Goal: Register for event/course: Sign up to attend an event or enroll in a course

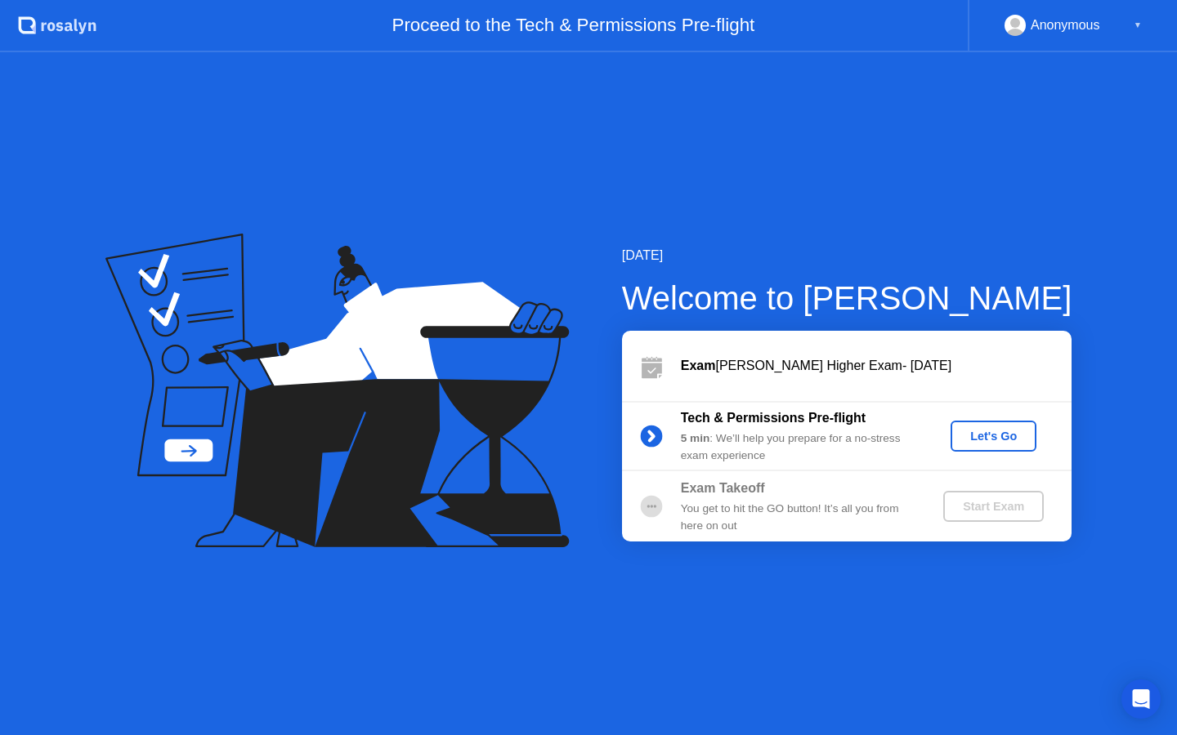
click at [978, 437] on div "Let's Go" at bounding box center [993, 436] width 73 height 13
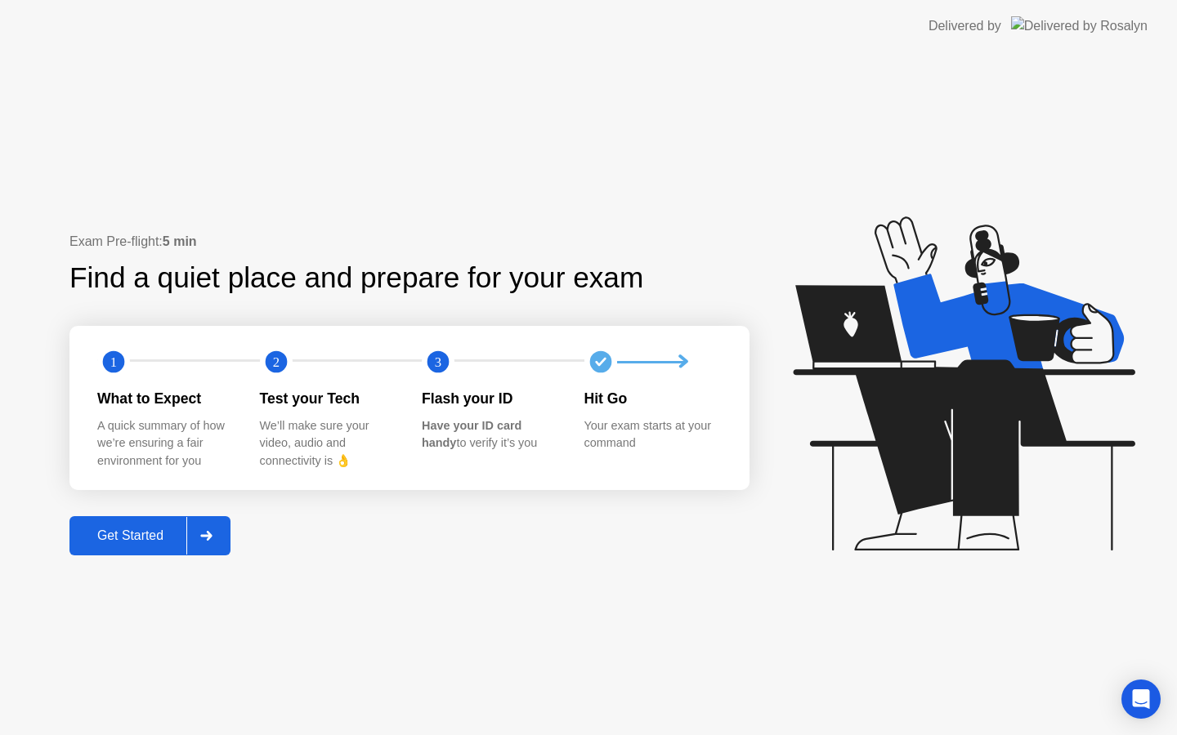
click at [143, 540] on div "Get Started" at bounding box center [130, 536] width 112 height 15
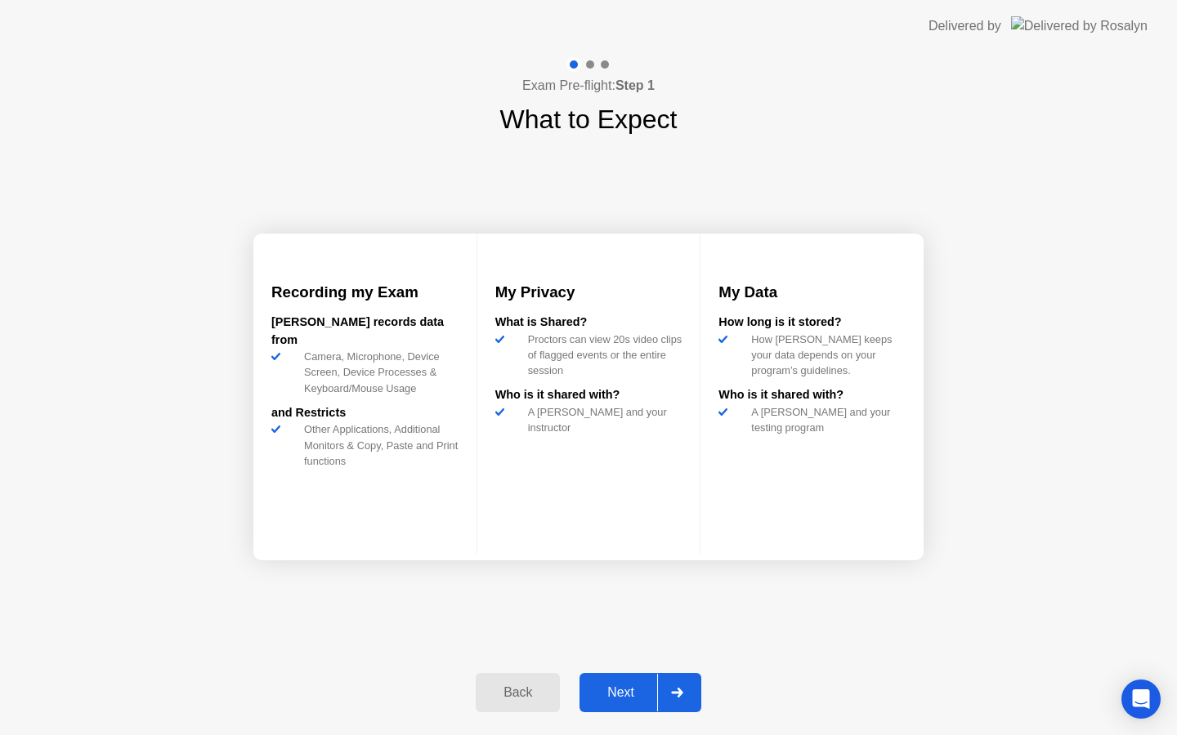
click at [628, 697] on div "Next" at bounding box center [620, 693] width 73 height 15
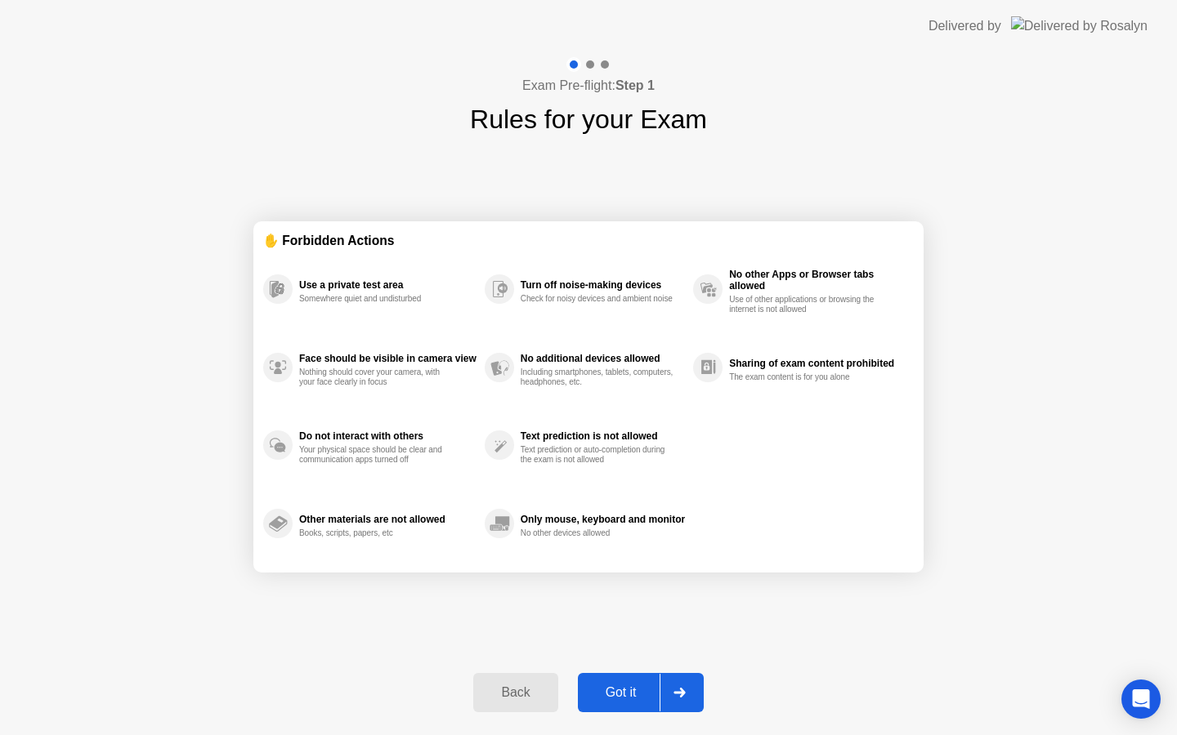
click at [628, 697] on div "Got it" at bounding box center [621, 693] width 77 height 15
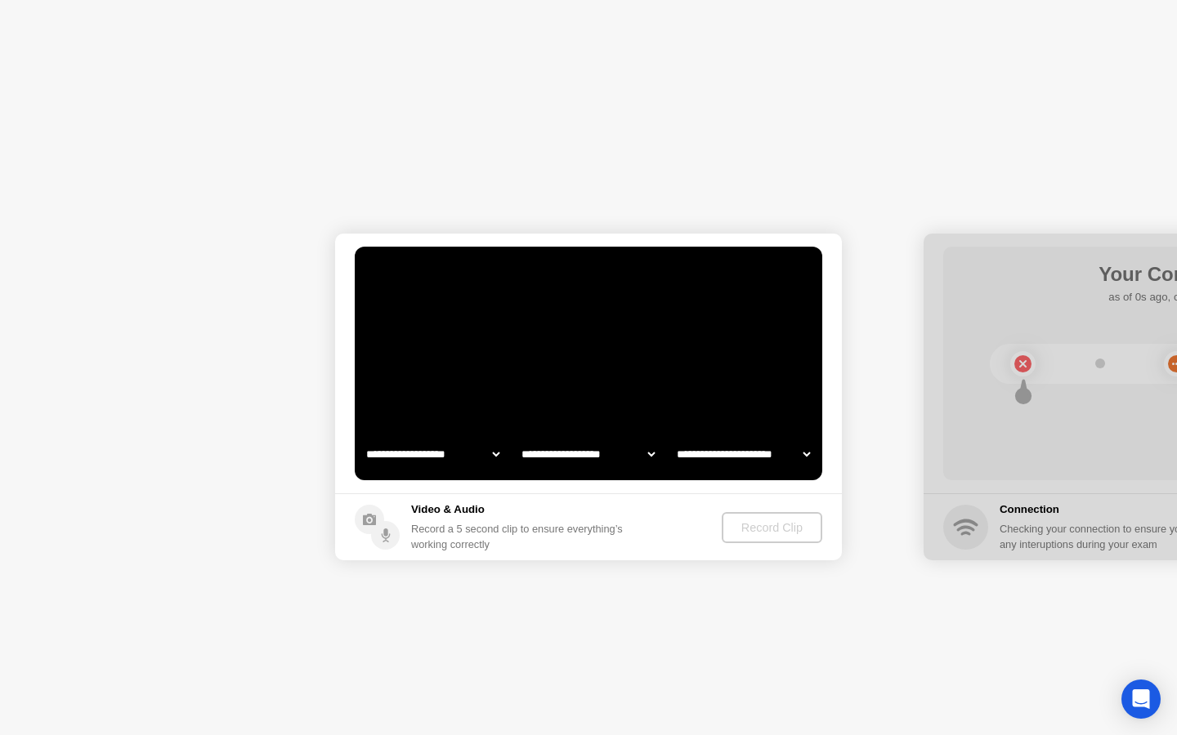
select select "**********"
select select "*******"
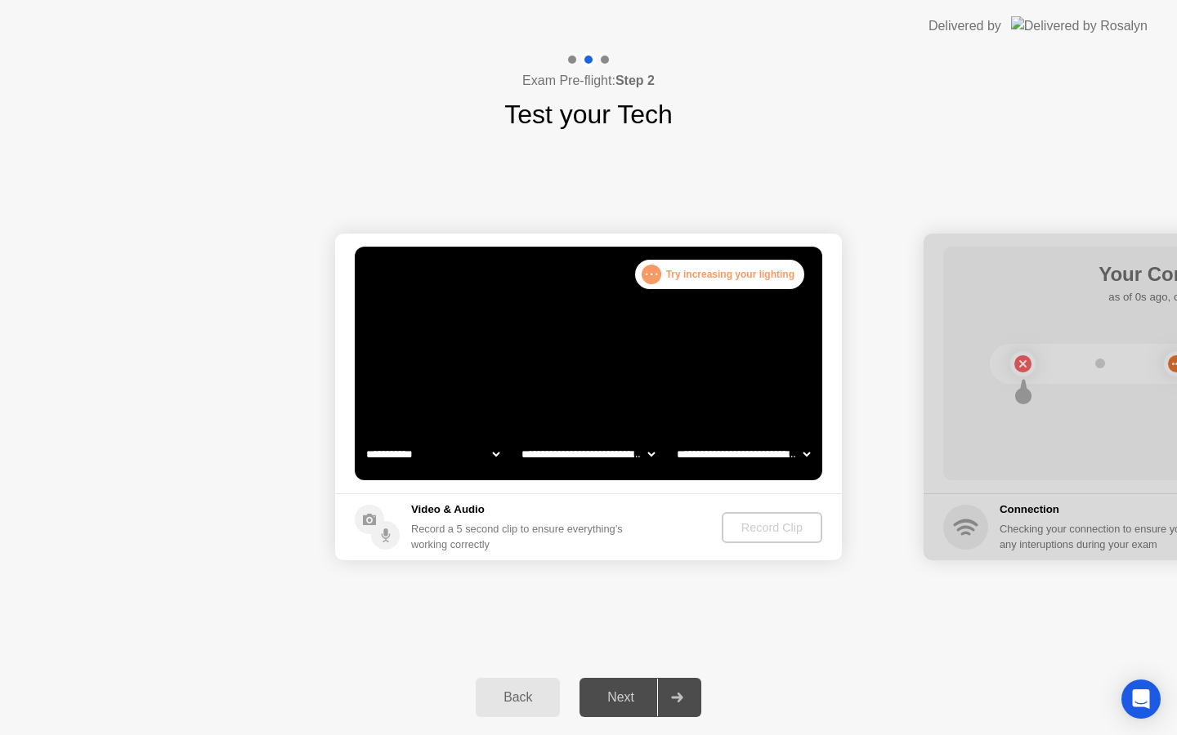
click at [749, 522] on div "Record Clip" at bounding box center [771, 527] width 87 height 13
click at [608, 454] on select "**********" at bounding box center [588, 454] width 140 height 33
click at [422, 459] on select "**********" at bounding box center [433, 454] width 140 height 33
click at [658, 542] on footer "Video & Audio Record a 5 second clip to ensure everything’s working correctly R…" at bounding box center [588, 527] width 507 height 67
click at [717, 279] on div ". . . Try increasing your lighting" at bounding box center [719, 274] width 169 height 29
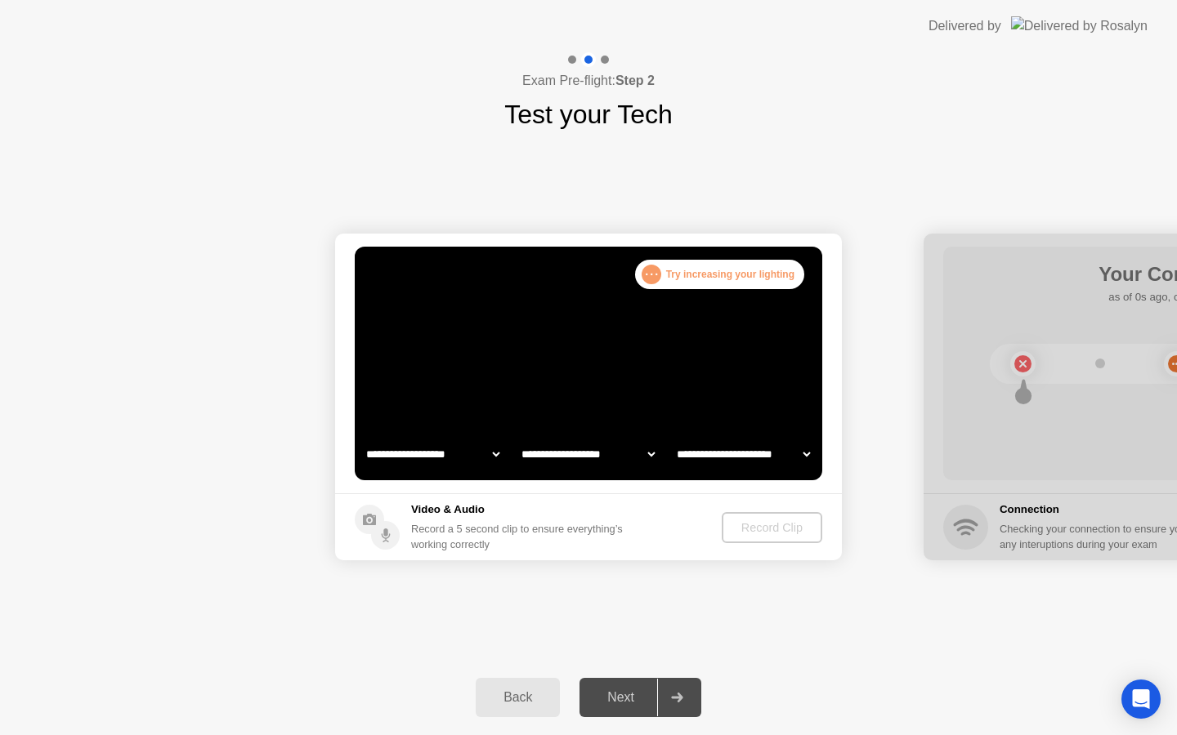
select select "**********"
click at [767, 532] on div "Record Clip" at bounding box center [772, 527] width 87 height 13
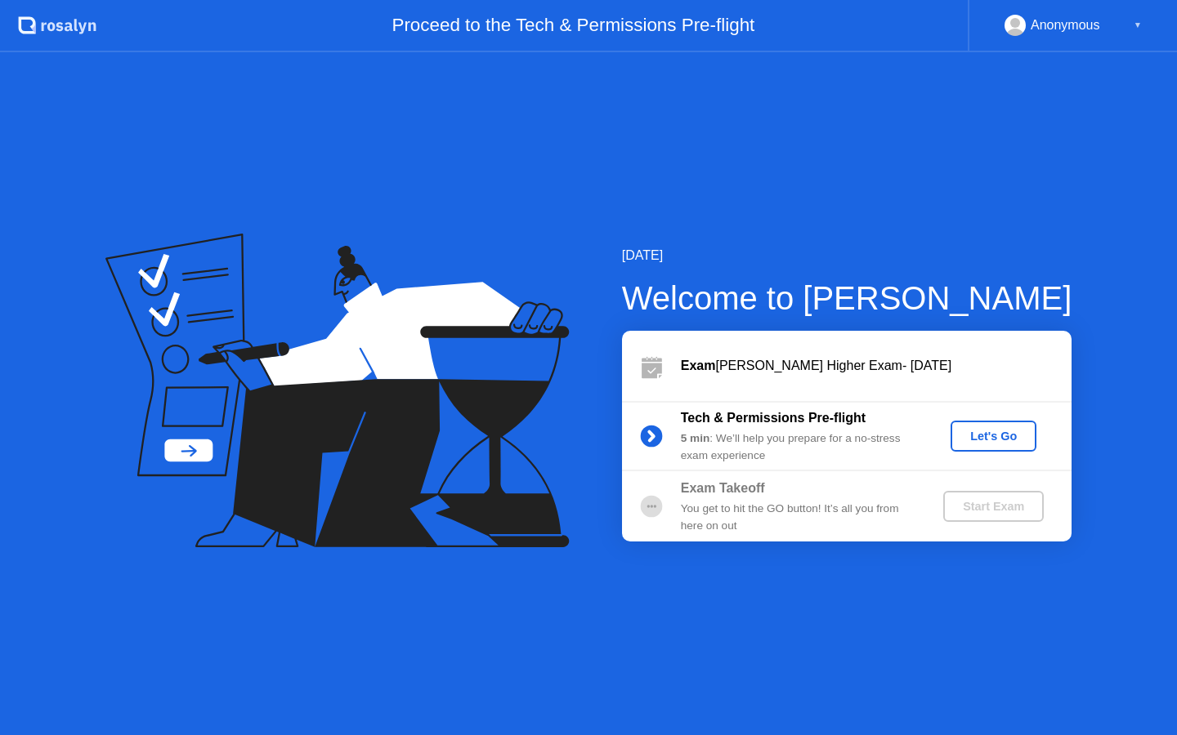
click at [994, 435] on div "Let's Go" at bounding box center [993, 436] width 73 height 13
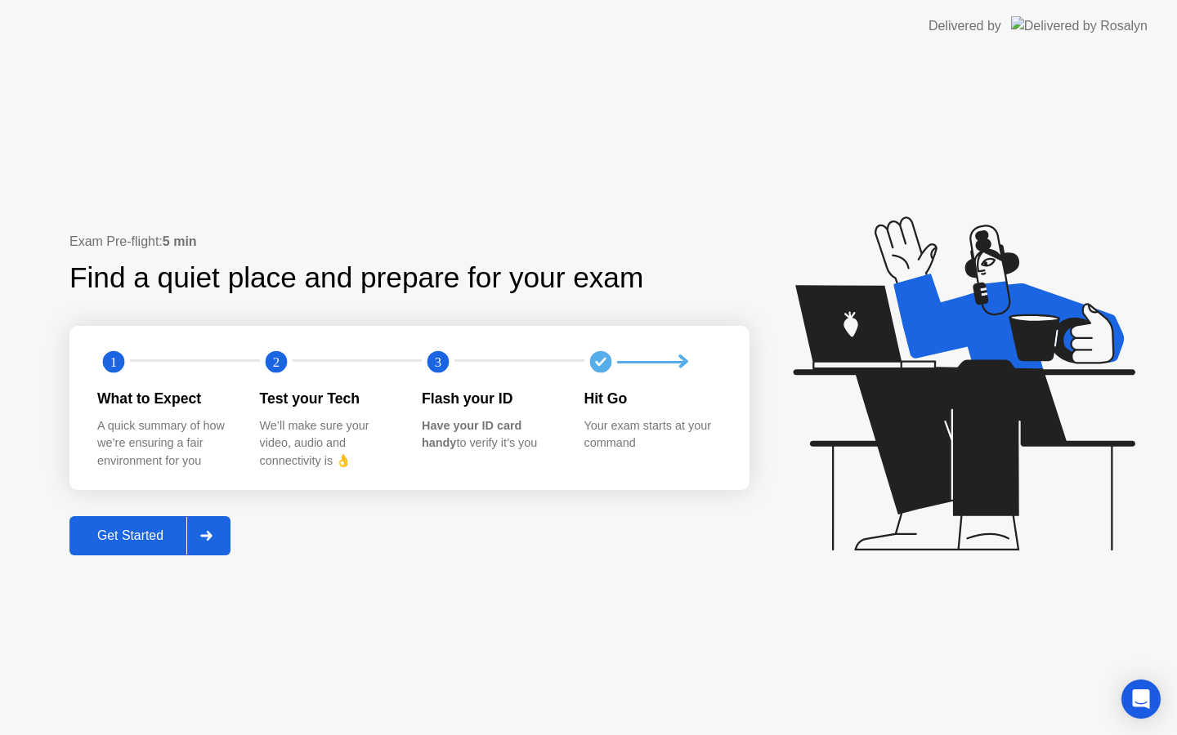
click at [168, 538] on div "Get Started" at bounding box center [130, 536] width 112 height 15
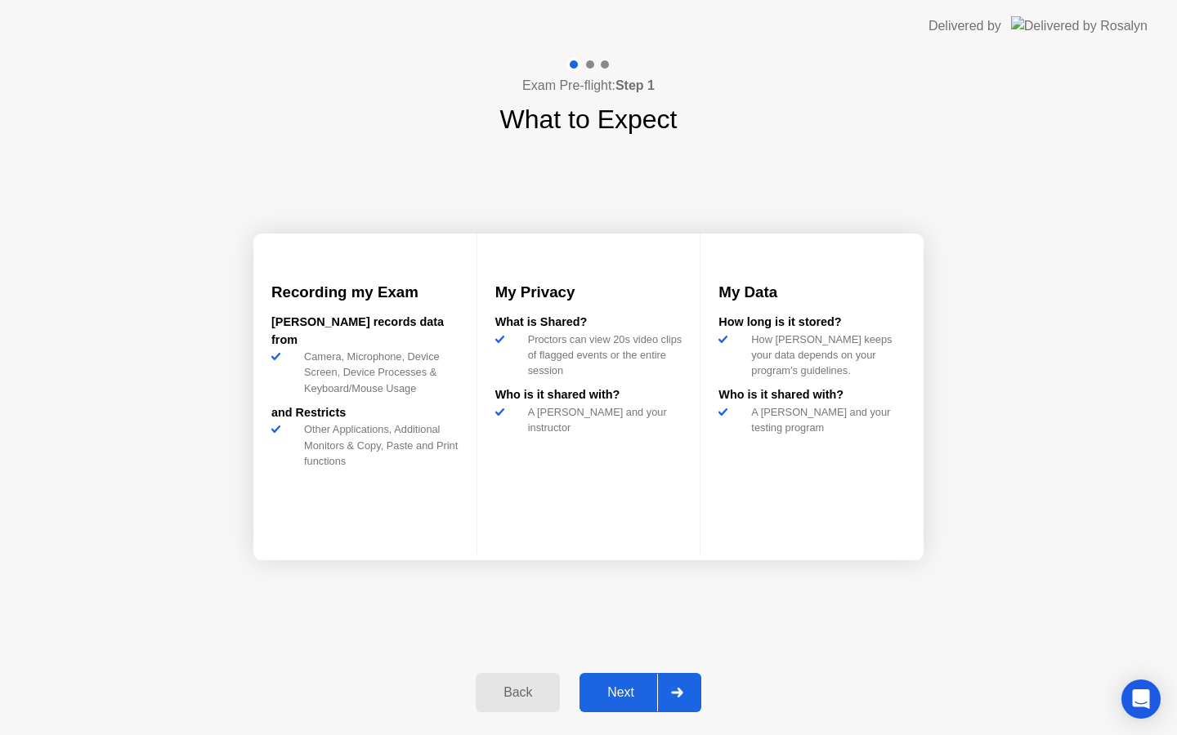
click at [626, 695] on div "Next" at bounding box center [620, 693] width 73 height 15
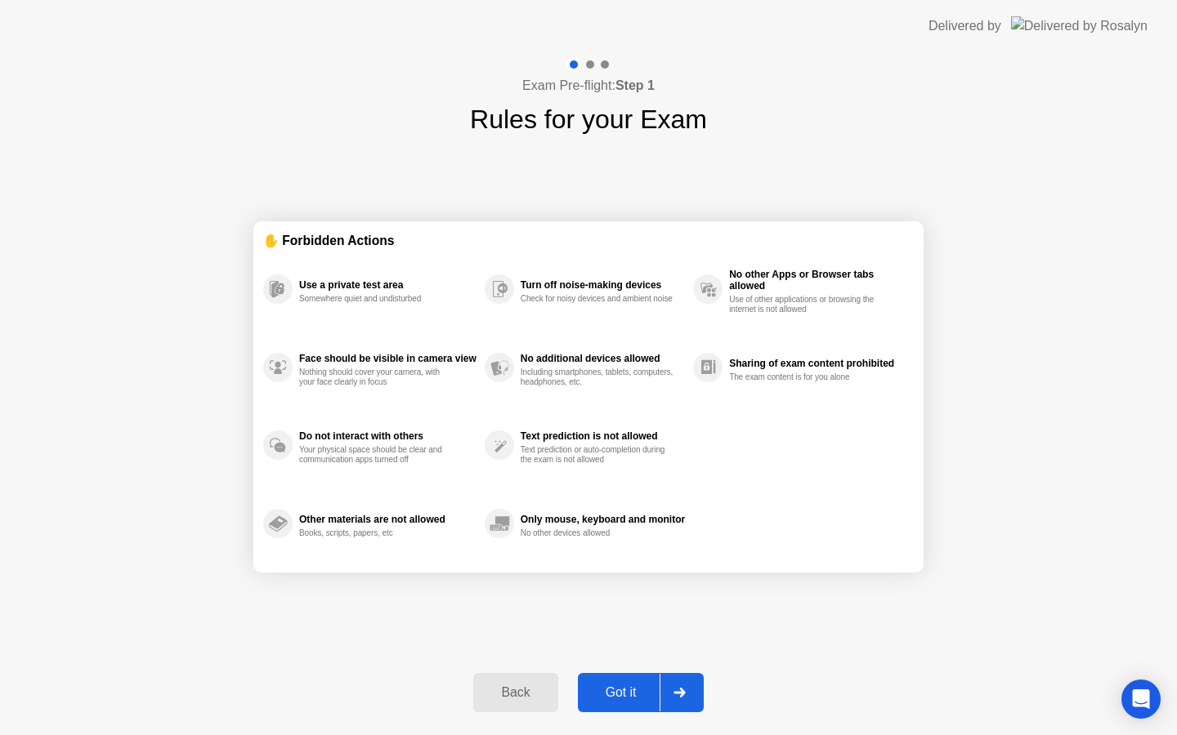
click at [626, 695] on div "Got it" at bounding box center [621, 693] width 77 height 15
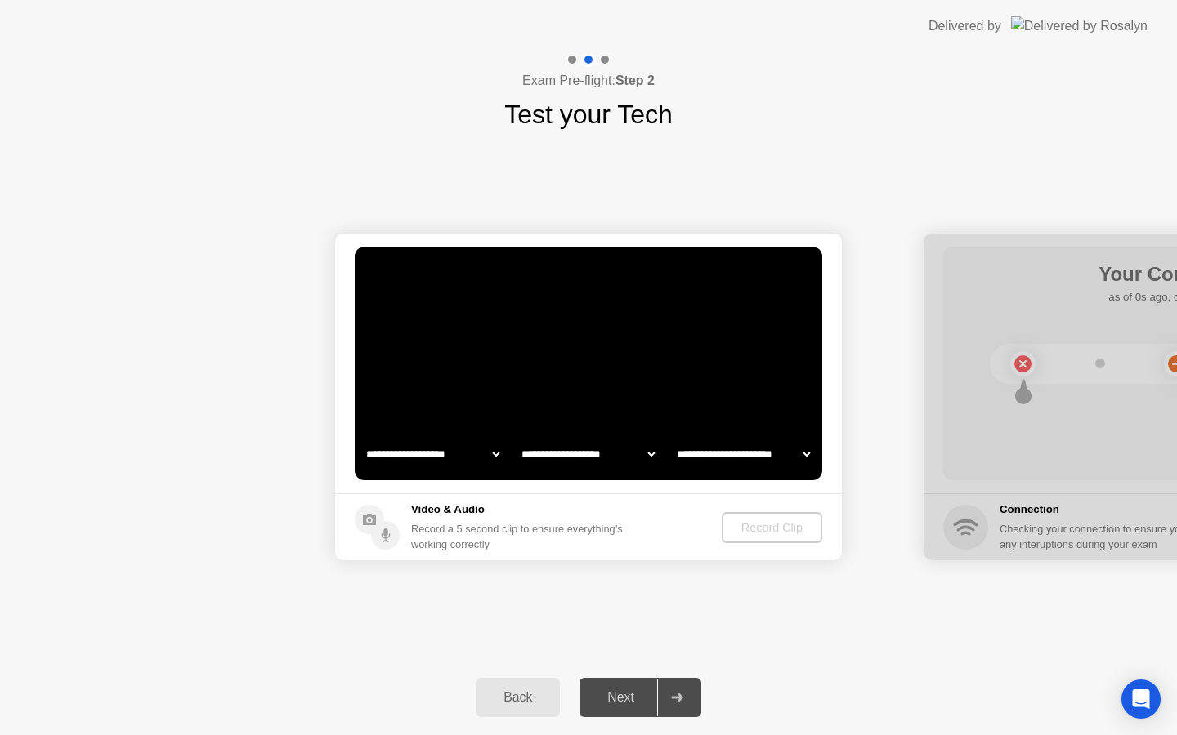
select select "**********"
select select "*******"
click at [775, 530] on div "Record Clip" at bounding box center [772, 527] width 87 height 13
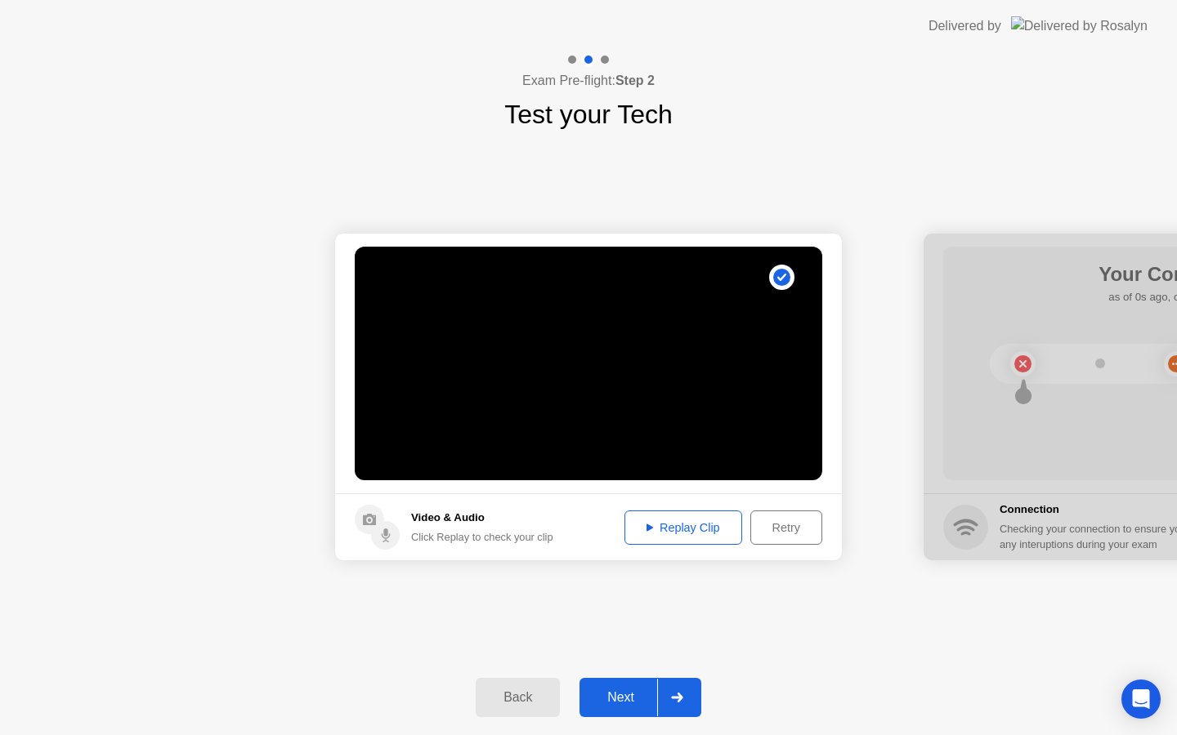
click at [677, 526] on div "Replay Clip" at bounding box center [683, 527] width 106 height 13
click at [627, 708] on button "Next" at bounding box center [640, 697] width 122 height 39
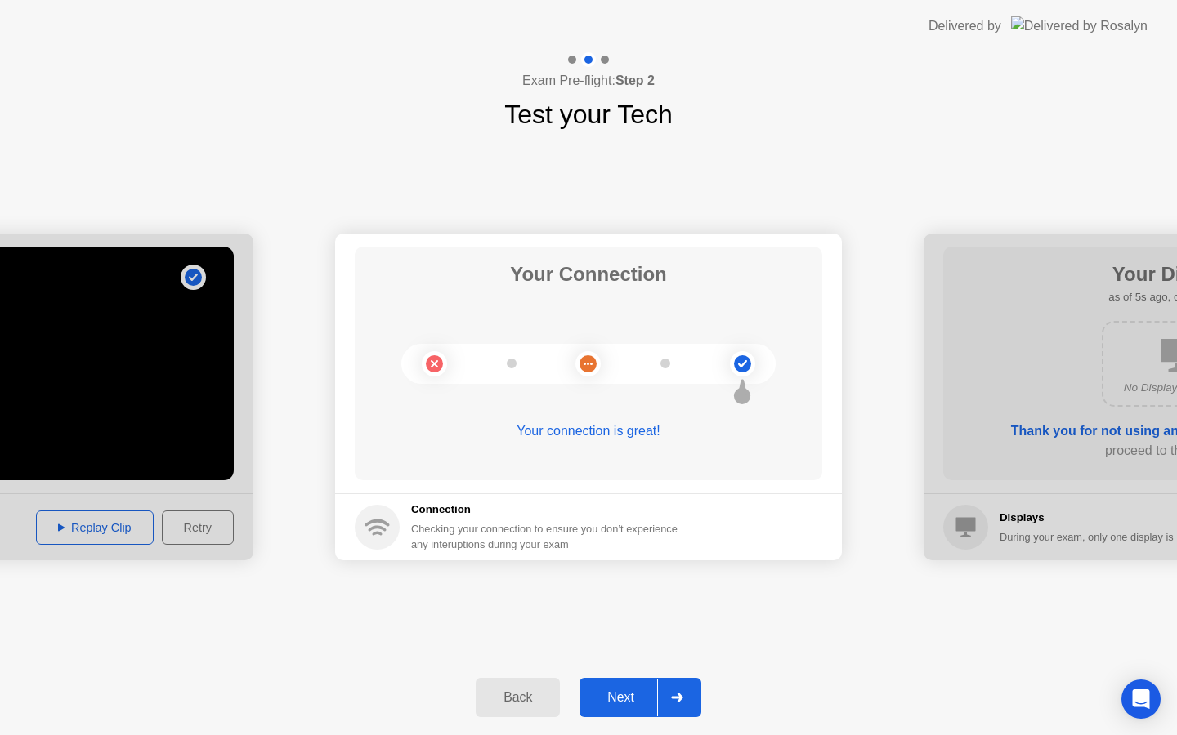
click at [631, 698] on div "Next" at bounding box center [620, 698] width 73 height 15
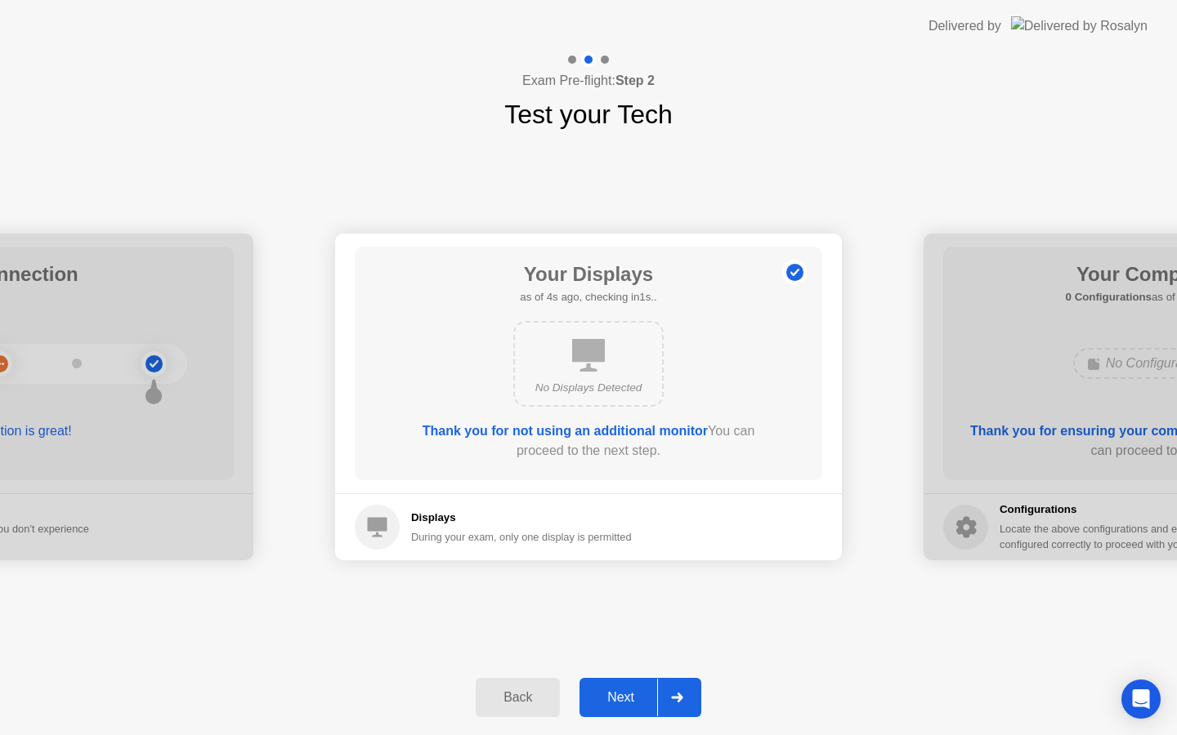
click at [631, 698] on div "Next" at bounding box center [620, 698] width 73 height 15
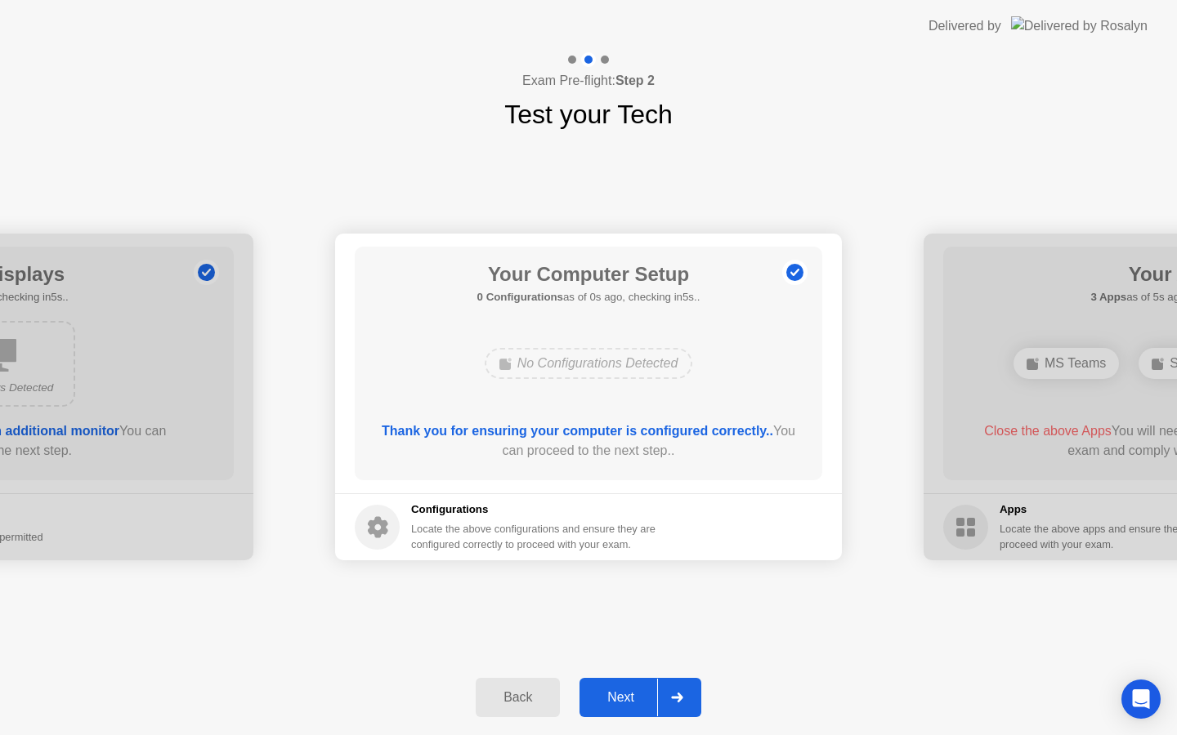
click at [631, 698] on div "Next" at bounding box center [620, 698] width 73 height 15
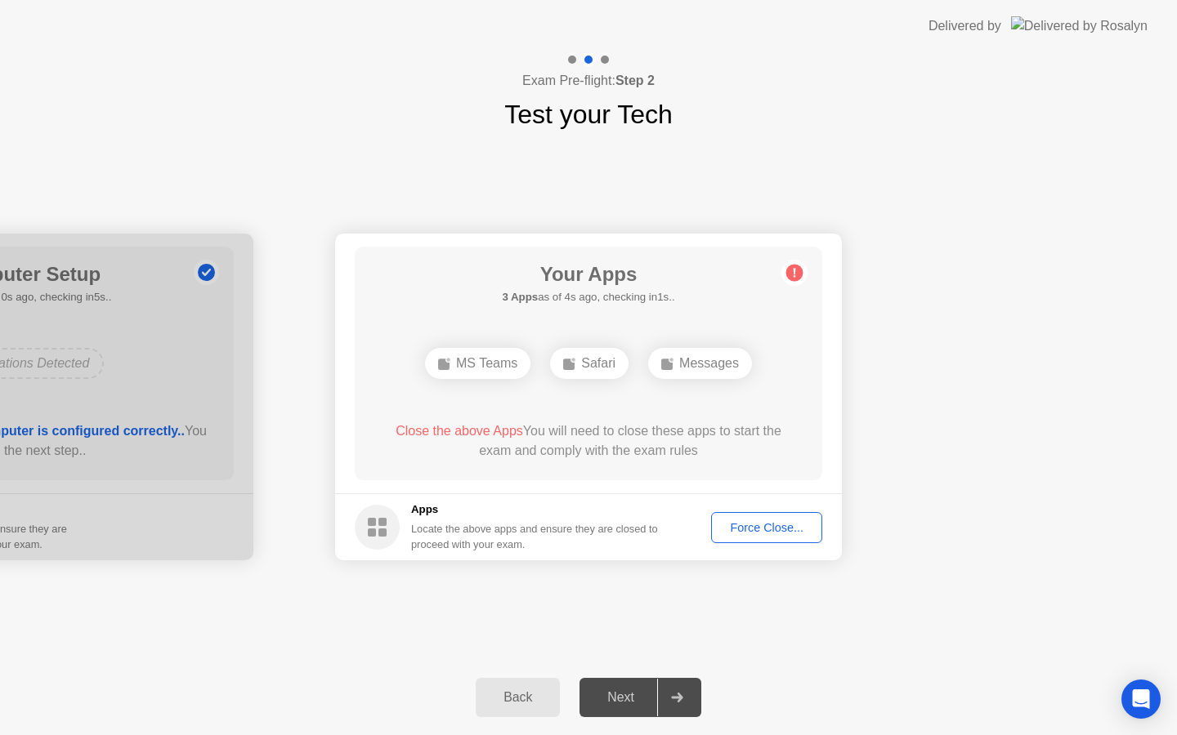
click at [763, 523] on div "Force Close..." at bounding box center [767, 527] width 100 height 13
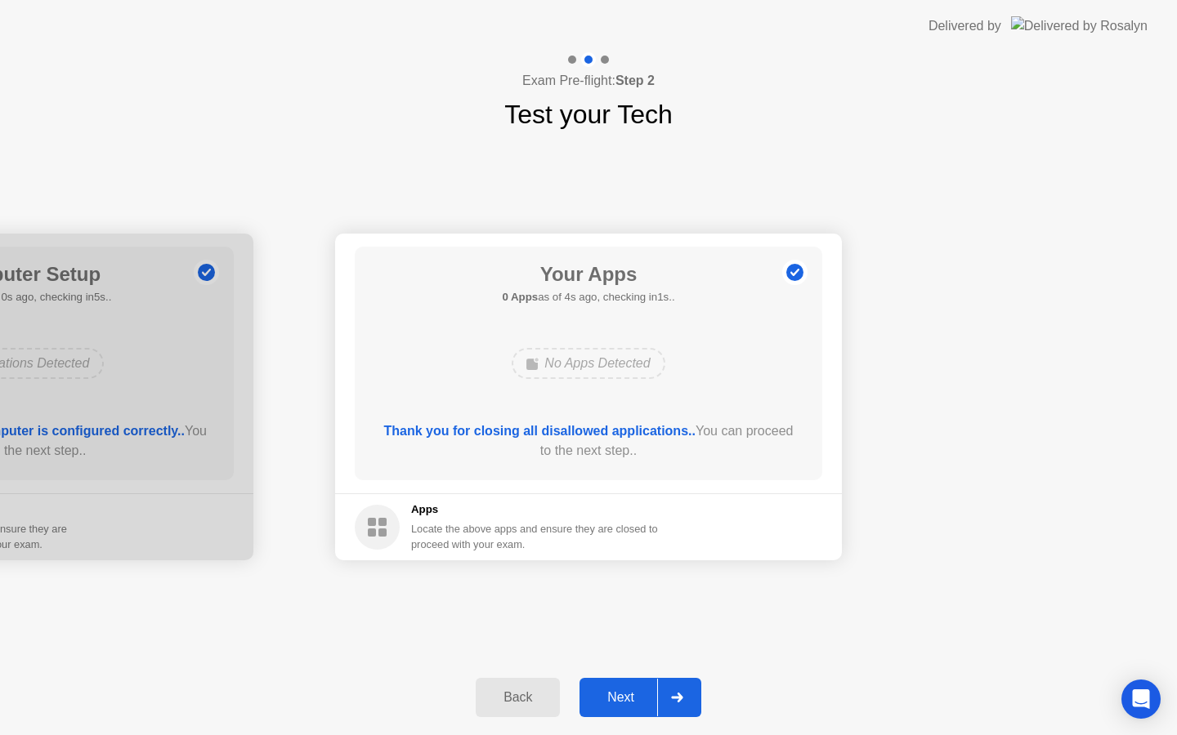
click at [623, 702] on div "Next" at bounding box center [620, 698] width 73 height 15
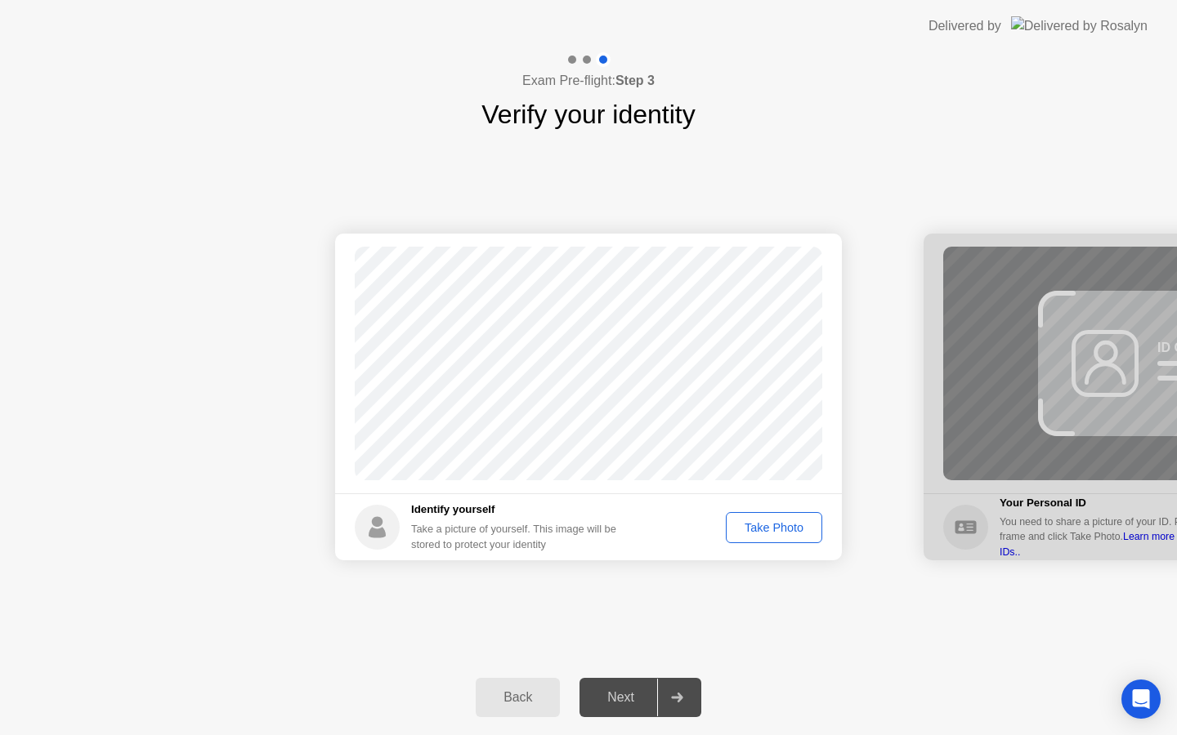
click at [765, 525] on div "Take Photo" at bounding box center [773, 527] width 85 height 13
click at [623, 702] on div "Next" at bounding box center [620, 698] width 73 height 15
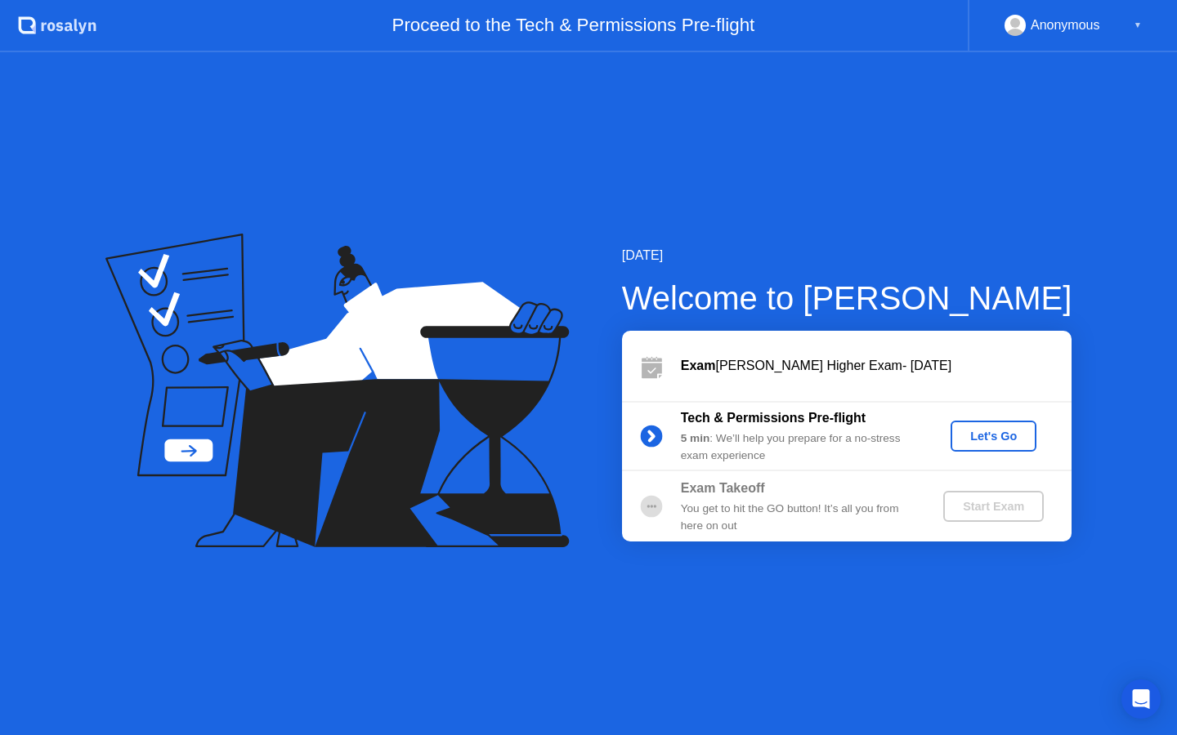
click at [998, 431] on div "Let's Go" at bounding box center [993, 436] width 73 height 13
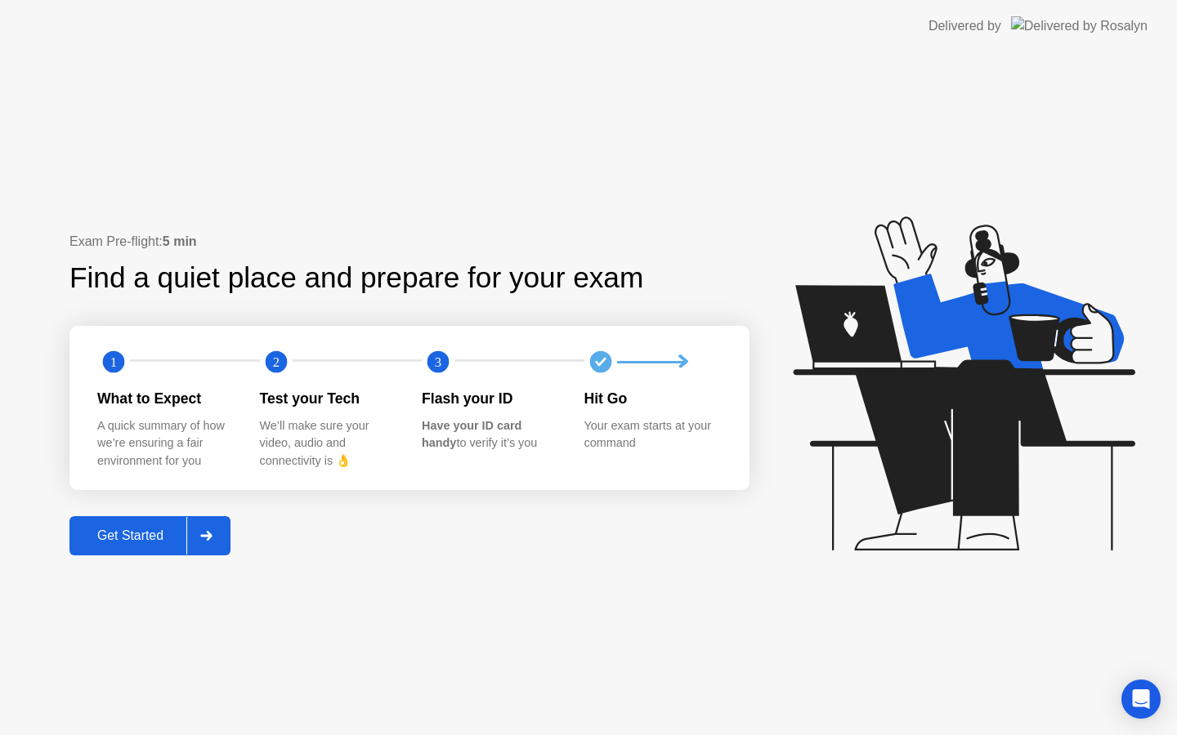
click at [163, 529] on div "Get Started" at bounding box center [130, 536] width 112 height 15
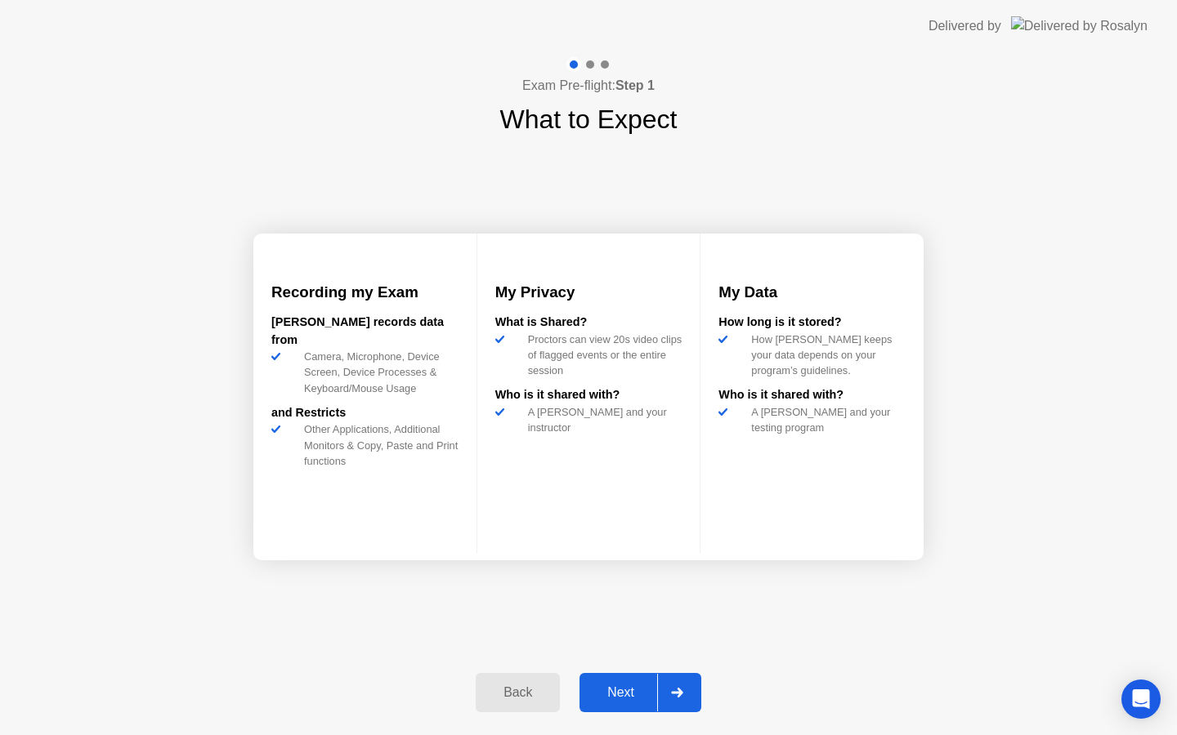
click at [613, 695] on div "Next" at bounding box center [620, 693] width 73 height 15
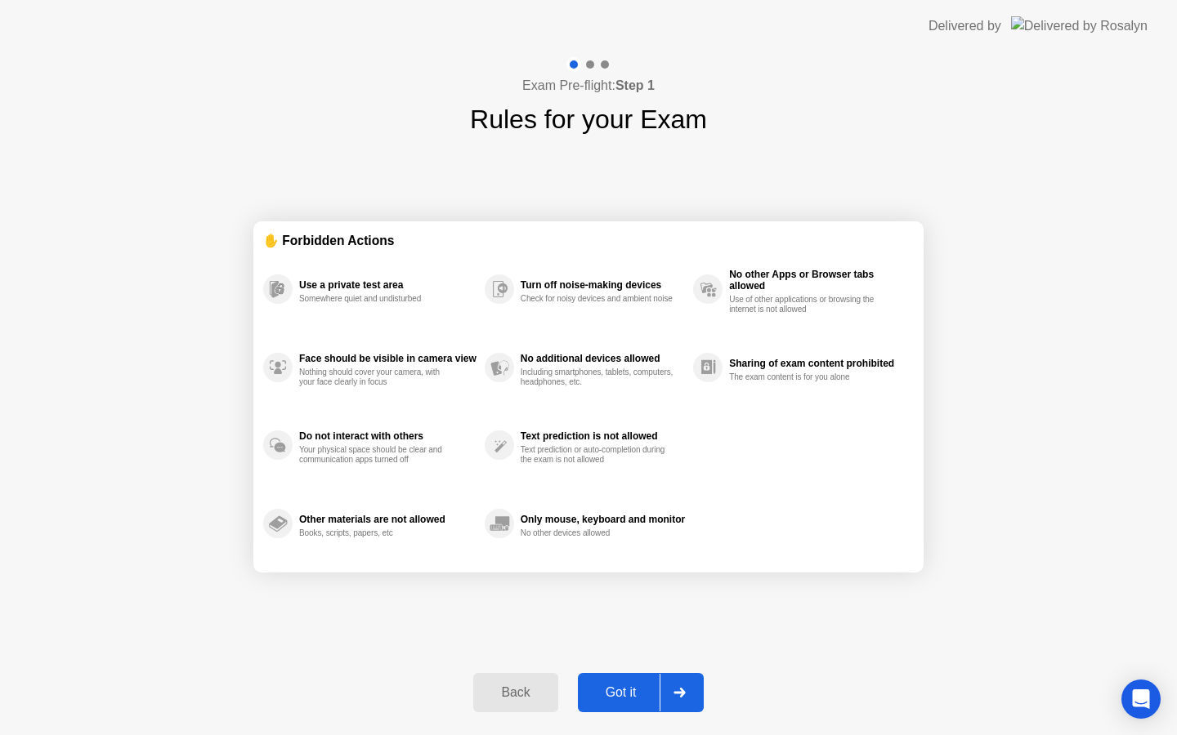
click at [613, 695] on div "Got it" at bounding box center [621, 693] width 77 height 15
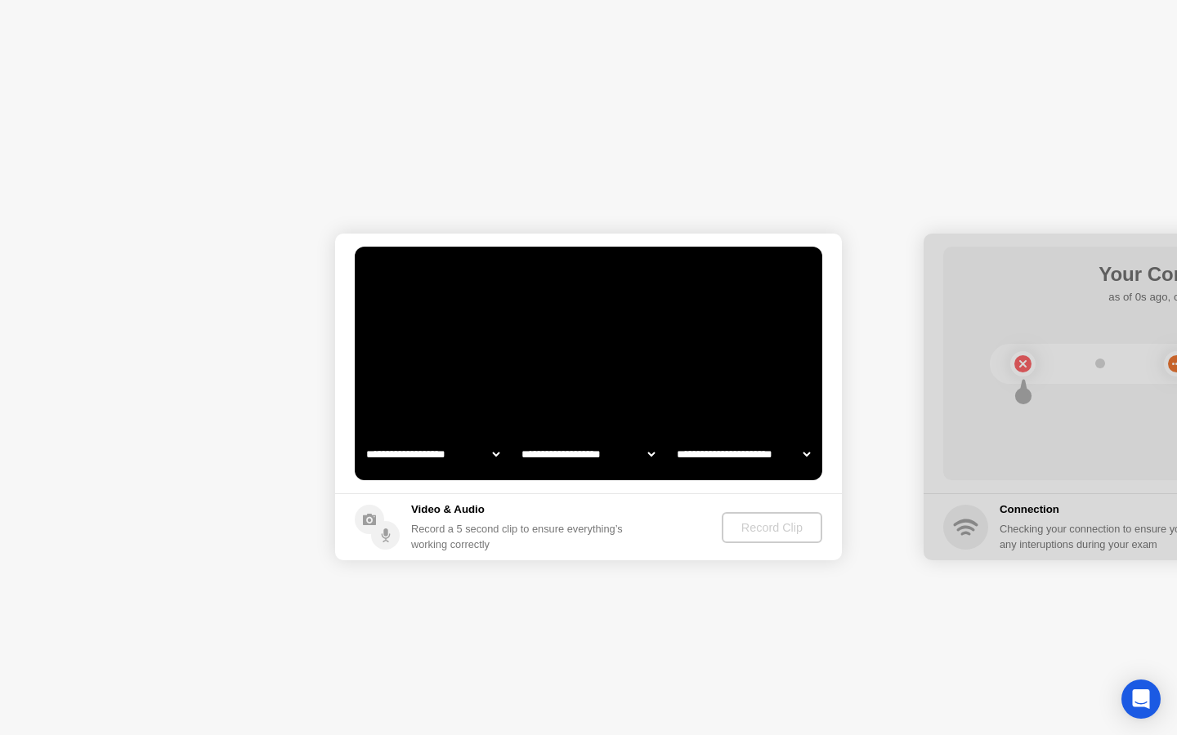
select select "**********"
select select "*******"
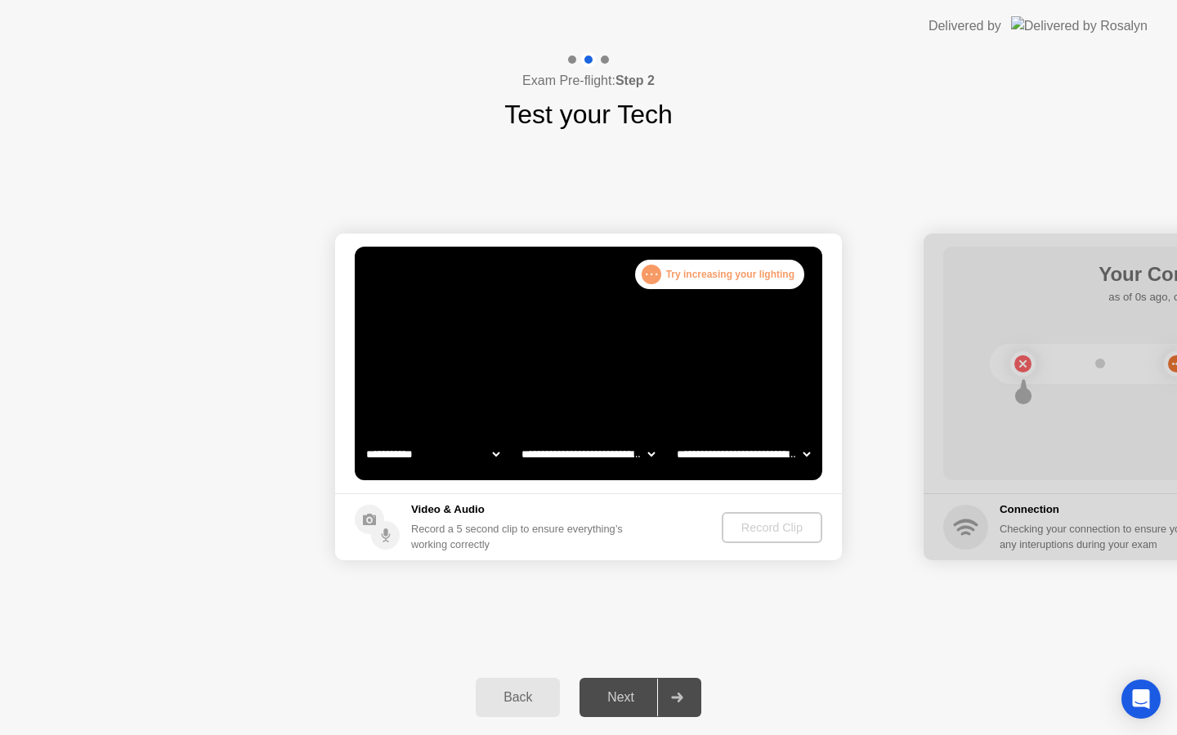
select select "**********"
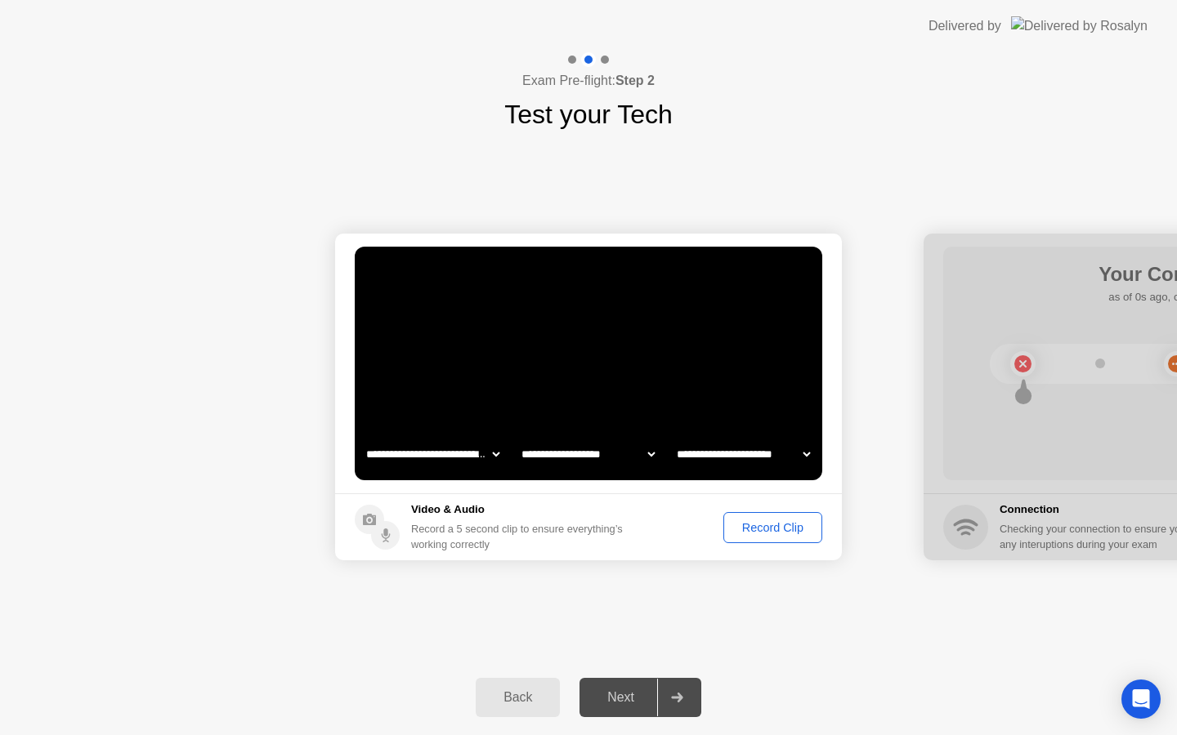
click at [769, 527] on div "Record Clip" at bounding box center [772, 527] width 87 height 13
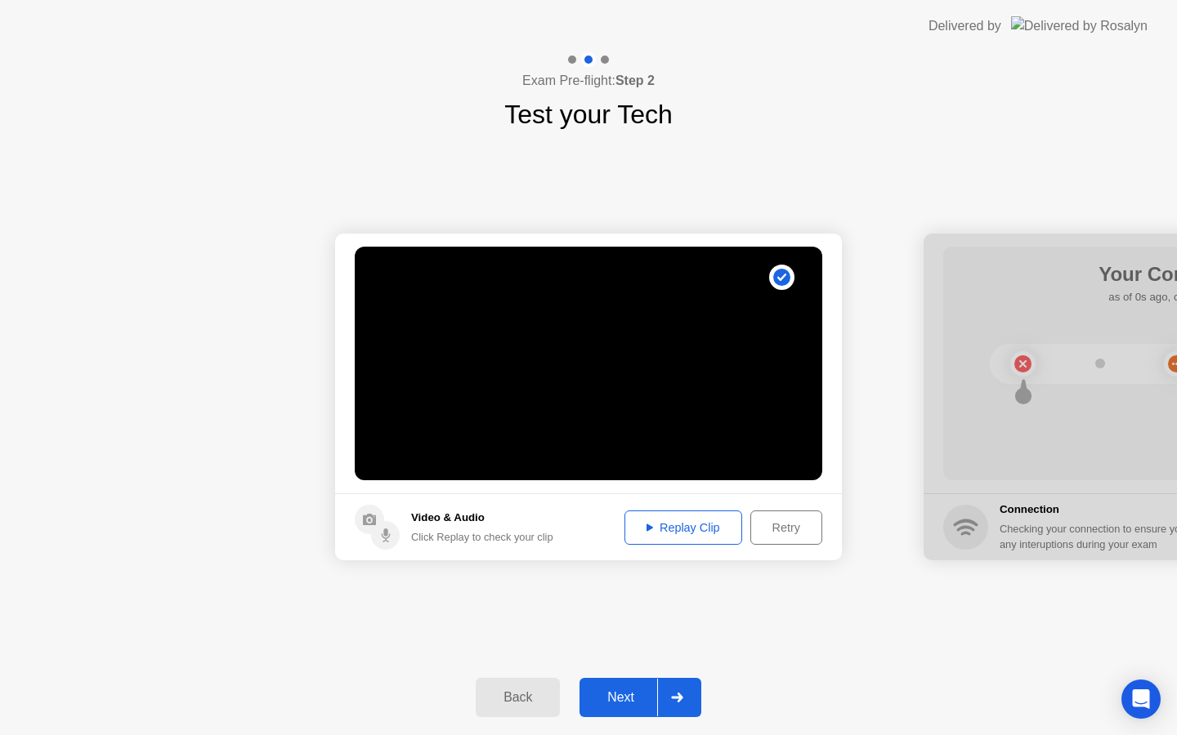
click at [620, 695] on div "Next" at bounding box center [620, 698] width 73 height 15
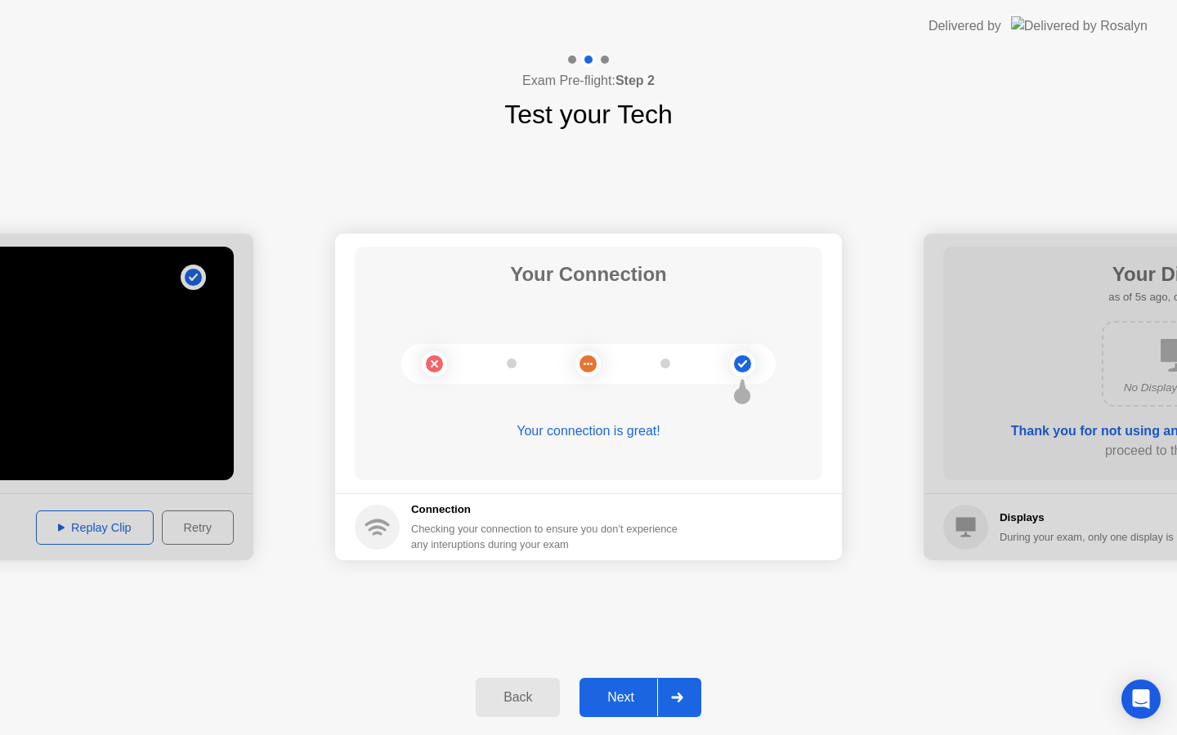
click at [620, 695] on div "Next" at bounding box center [620, 698] width 73 height 15
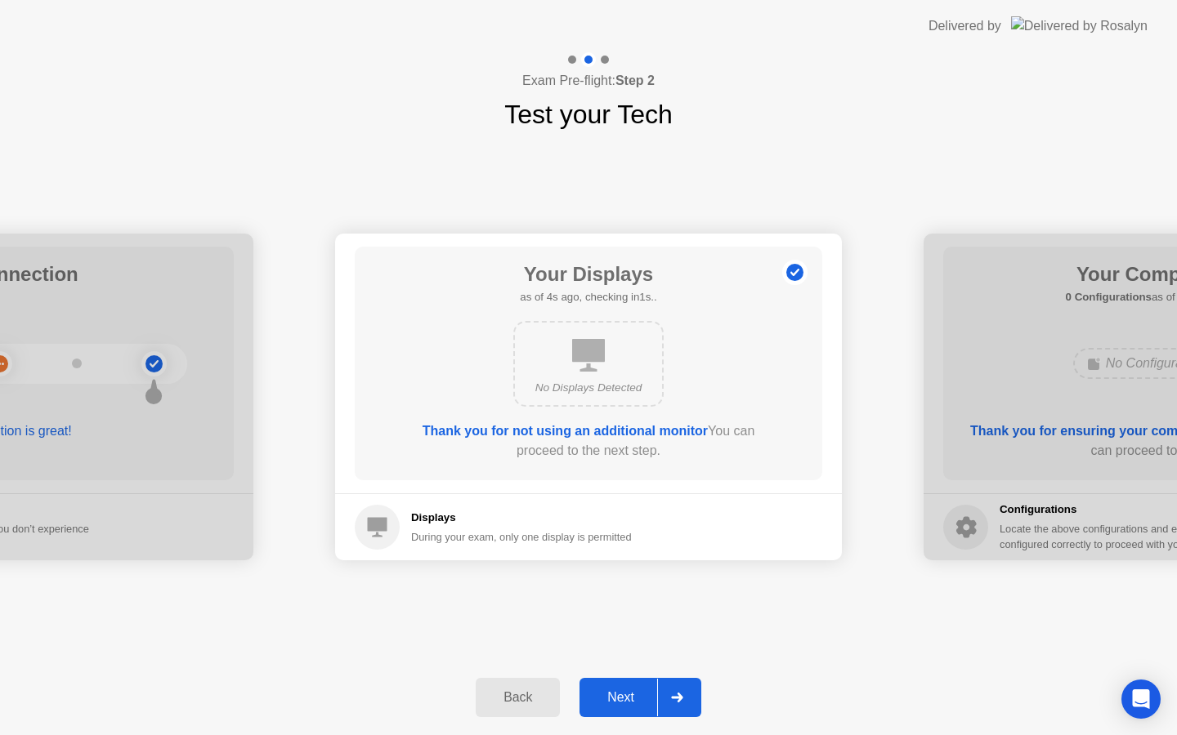
click at [620, 695] on div "Next" at bounding box center [620, 698] width 73 height 15
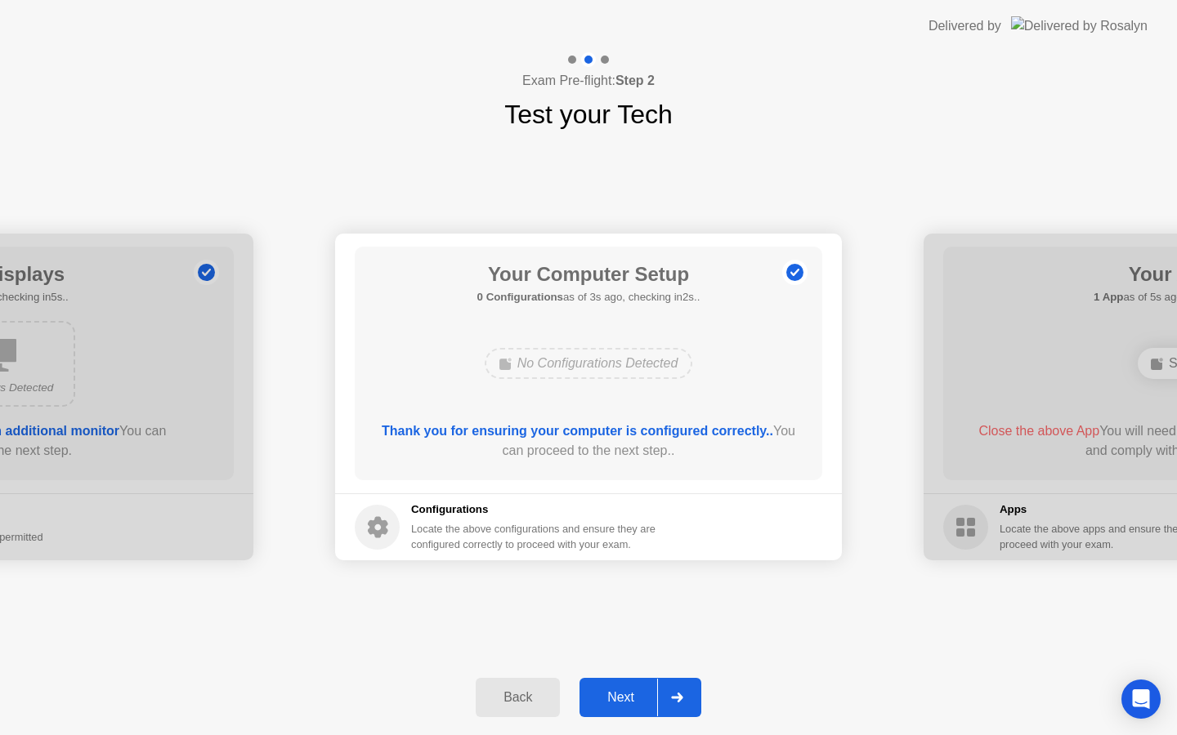
click at [620, 695] on div "Next" at bounding box center [620, 698] width 73 height 15
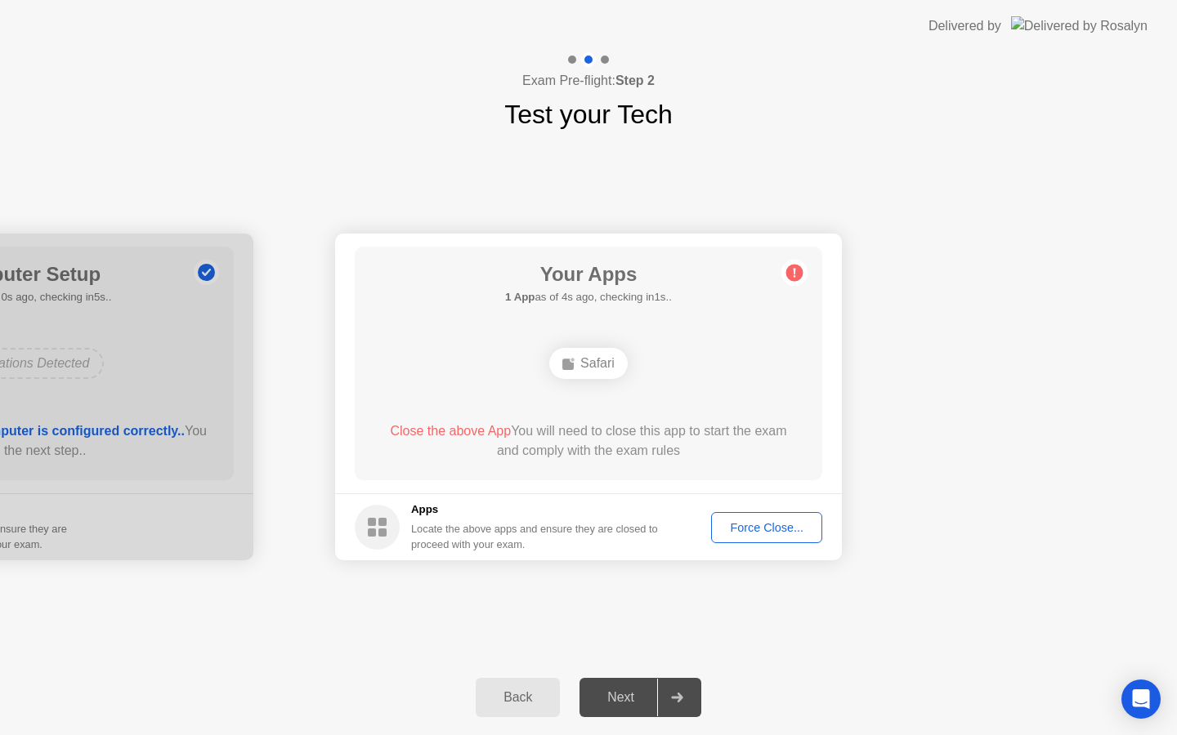
click at [735, 533] on div "Force Close..." at bounding box center [767, 527] width 100 height 13
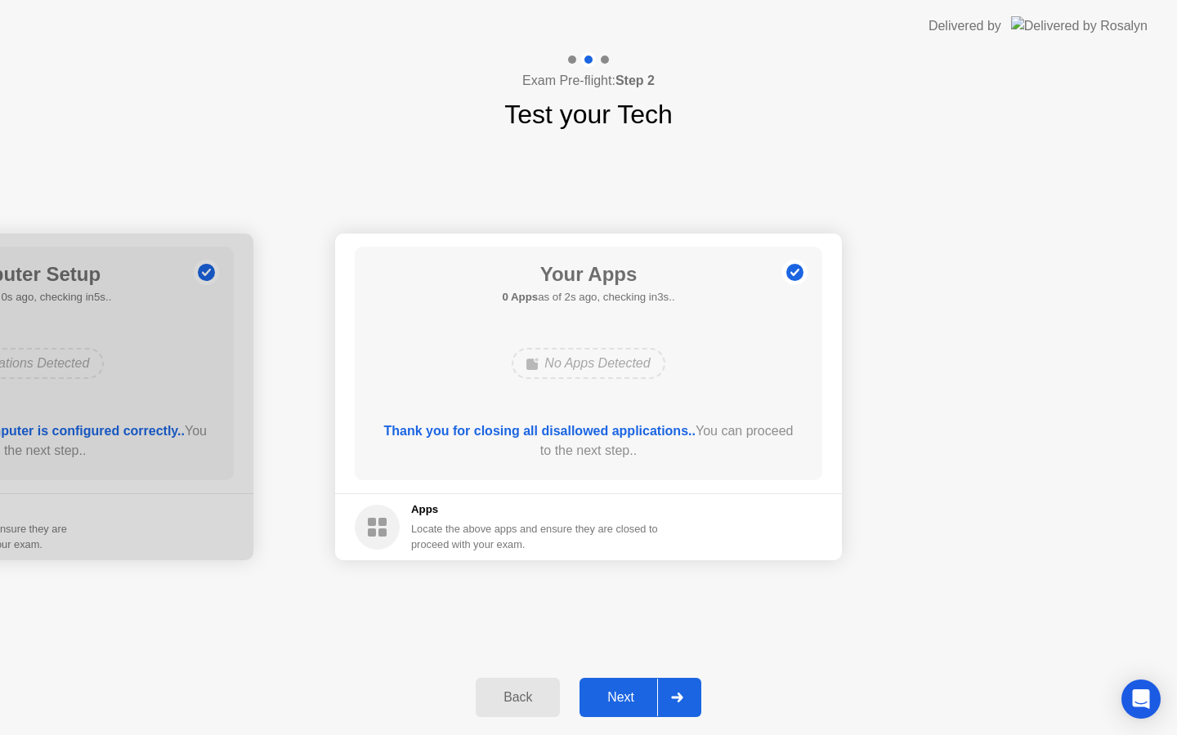
click at [622, 699] on div "Next" at bounding box center [620, 698] width 73 height 15
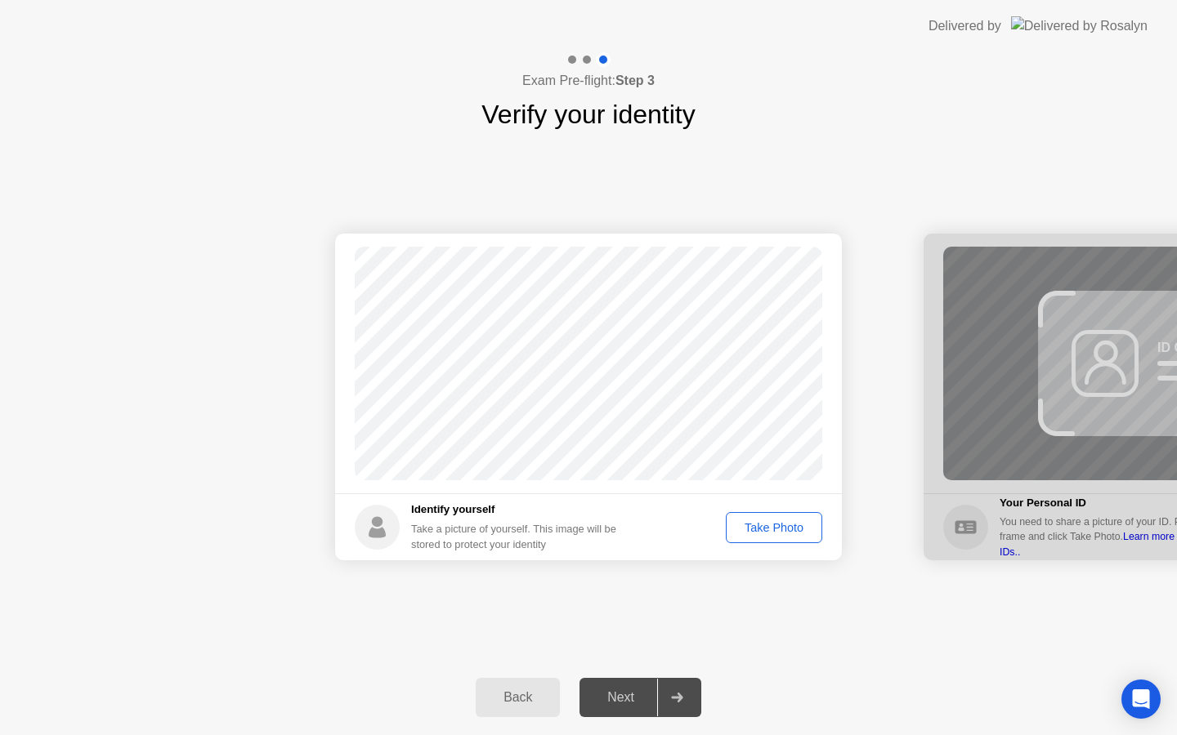
click at [777, 527] on div "Take Photo" at bounding box center [773, 527] width 85 height 13
click at [614, 704] on div "Next" at bounding box center [620, 698] width 73 height 15
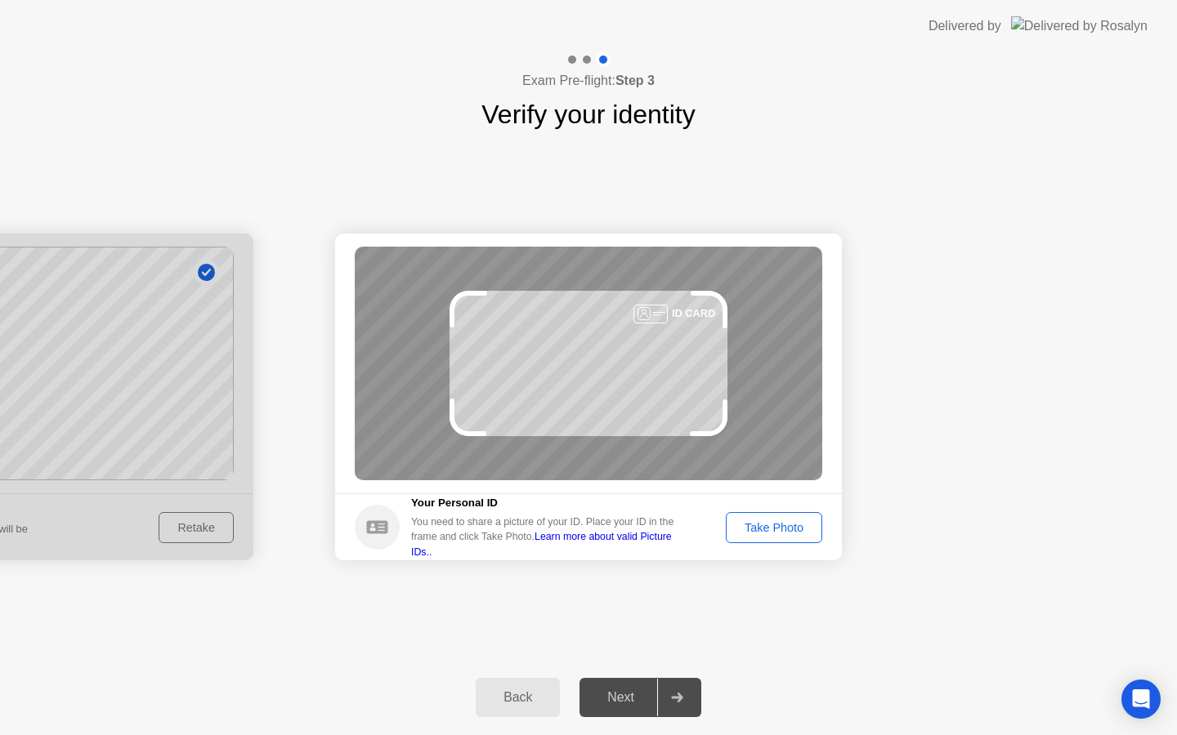
click at [780, 529] on div "Take Photo" at bounding box center [773, 527] width 85 height 13
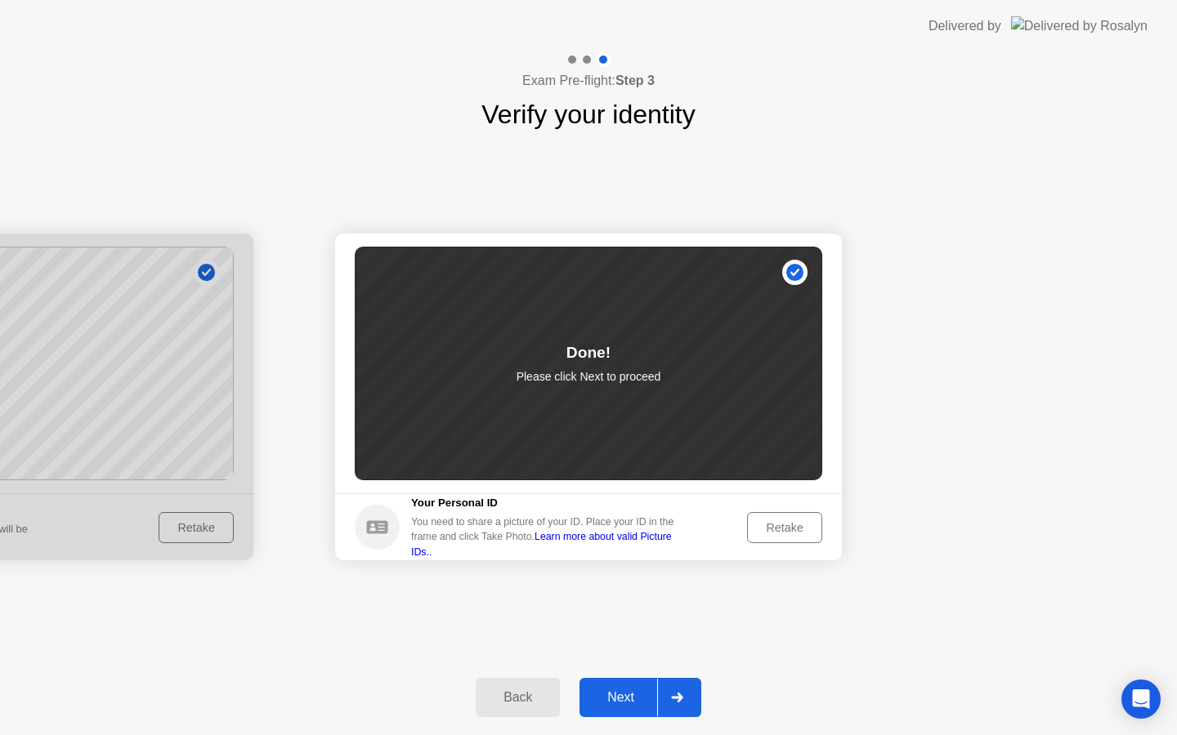
click at [615, 698] on div "Next" at bounding box center [620, 698] width 73 height 15
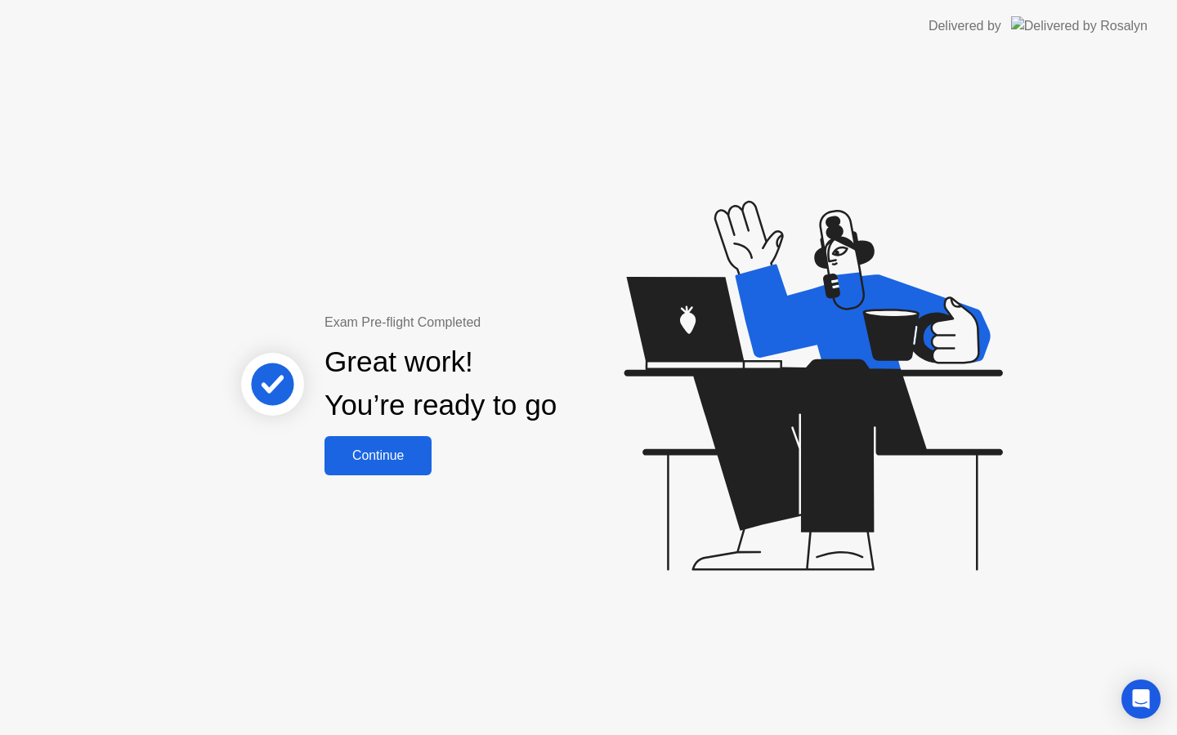
click at [394, 457] on div "Continue" at bounding box center [377, 456] width 97 height 15
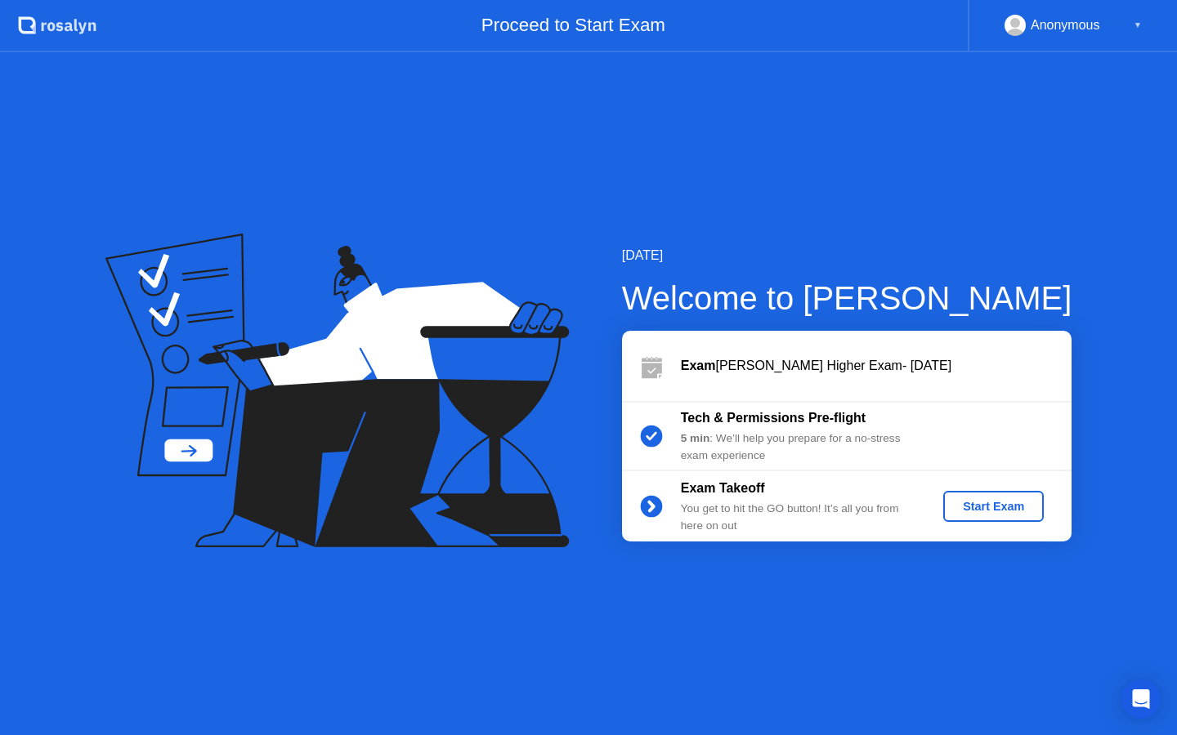
click at [992, 507] on div "Start Exam" at bounding box center [993, 506] width 87 height 13
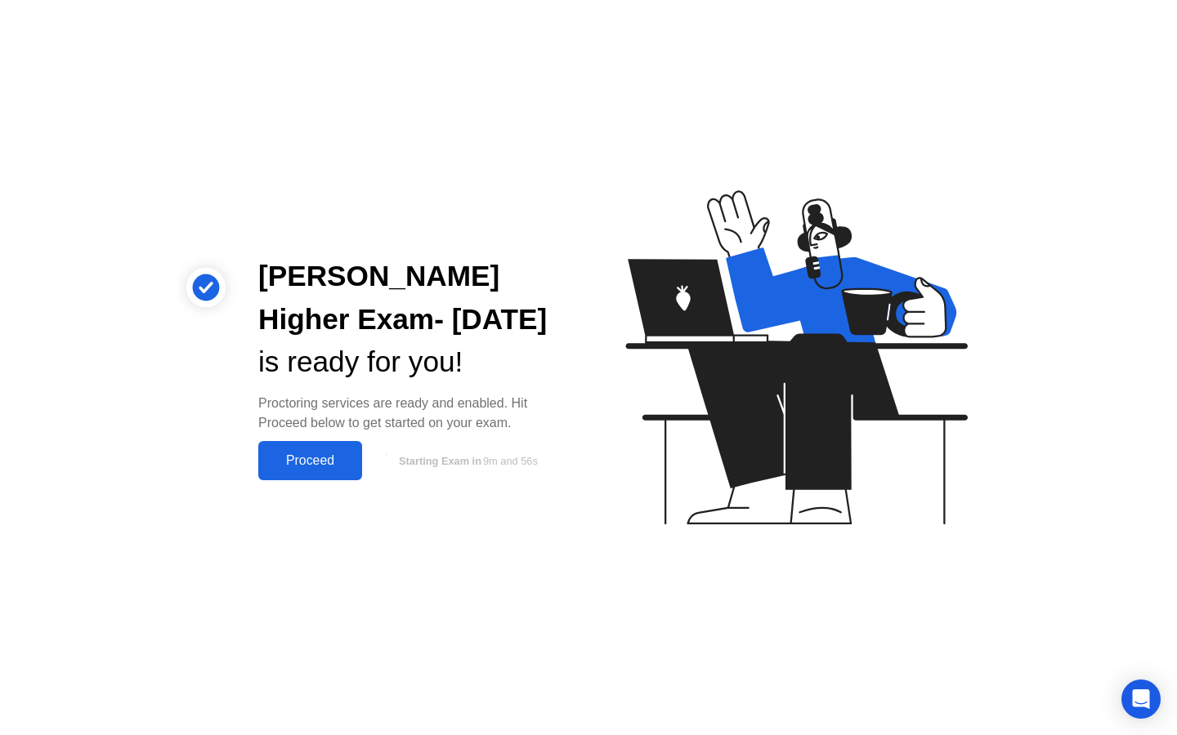
click at [305, 460] on div "Proceed" at bounding box center [310, 461] width 94 height 15
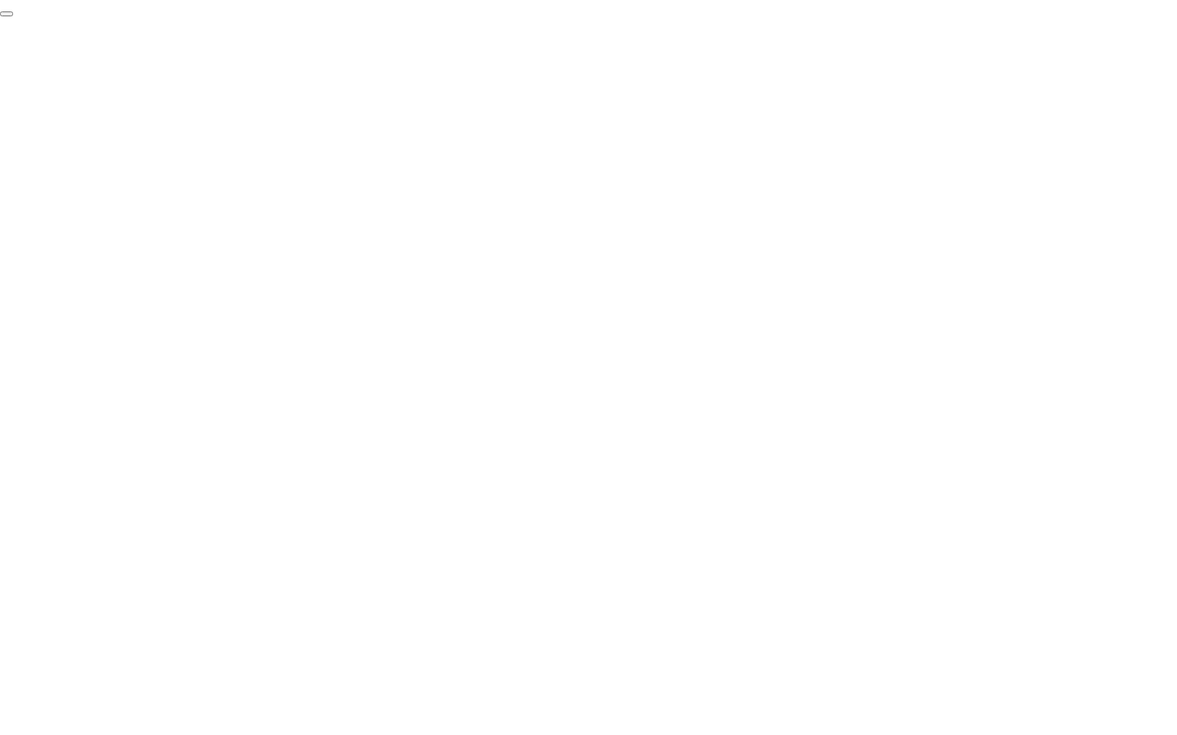
click div "End Proctoring Session"
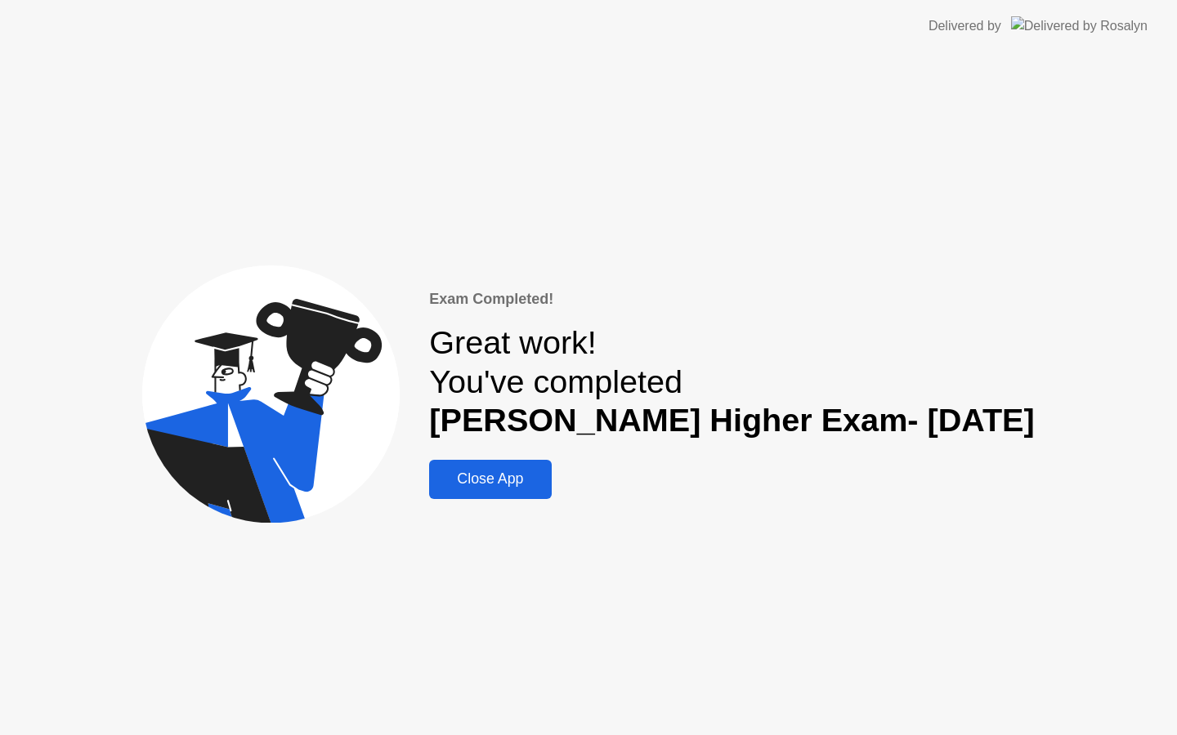
click at [539, 482] on div "Close App" at bounding box center [490, 479] width 112 height 17
